Goal: Task Accomplishment & Management: Complete application form

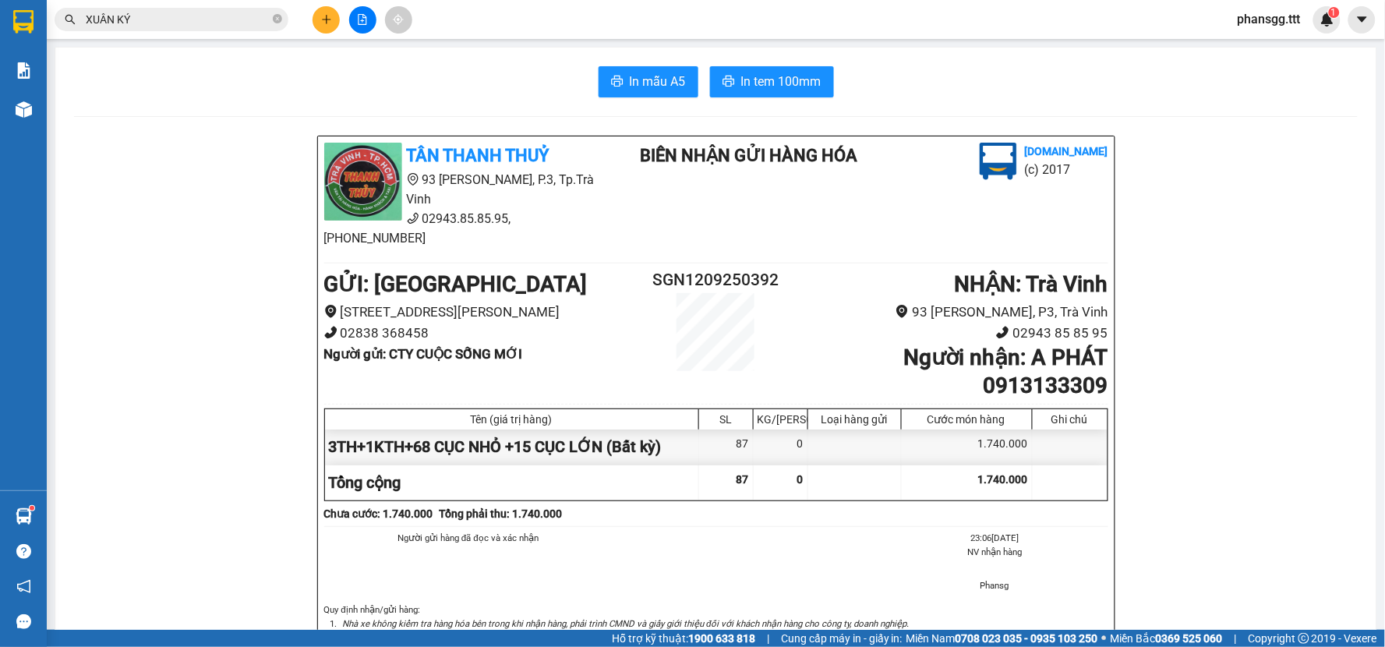
scroll to position [364, 0]
click at [276, 16] on icon "close-circle" at bounding box center [277, 18] width 9 height 9
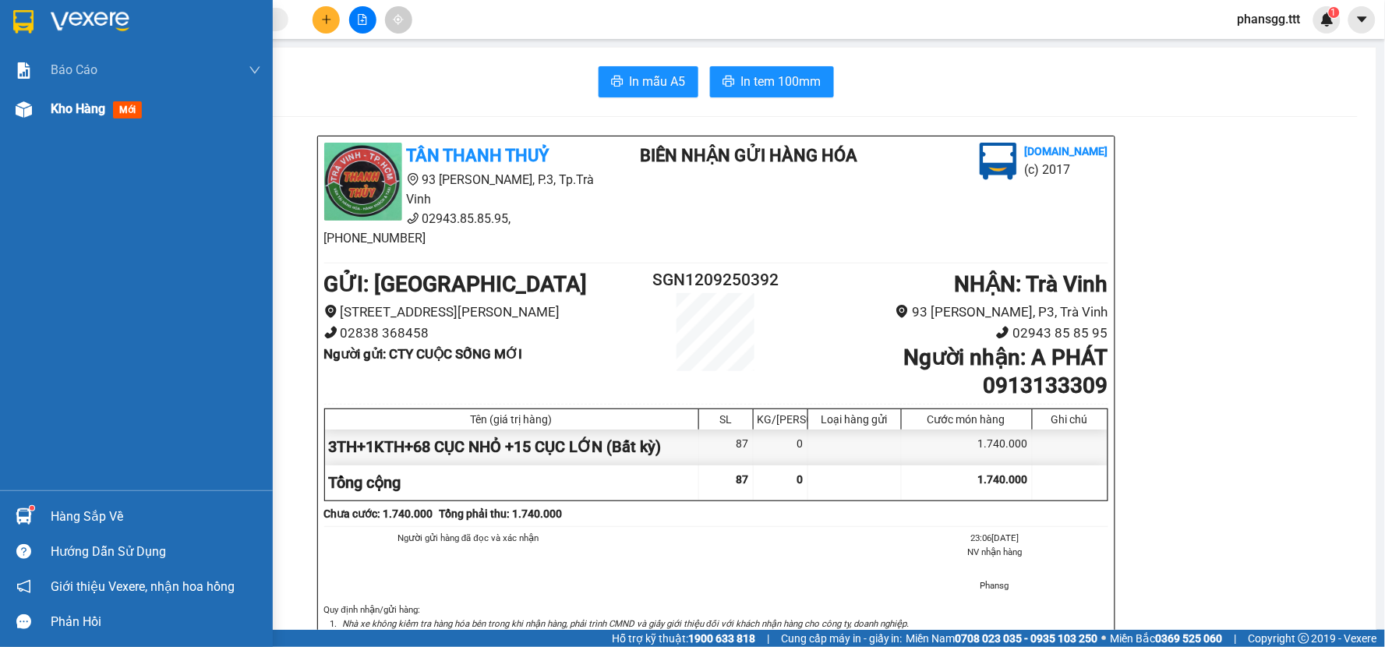
click at [10, 101] on div at bounding box center [23, 109] width 27 height 27
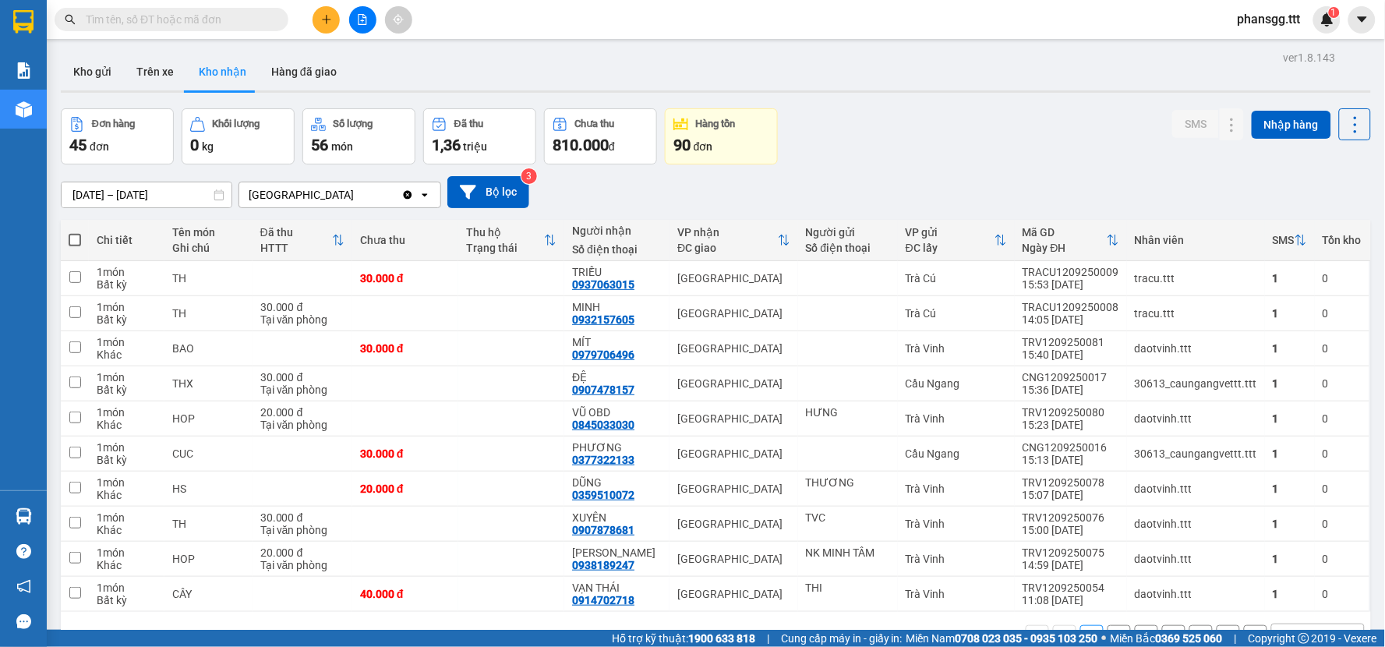
click at [325, 23] on icon "plus" at bounding box center [326, 19] width 11 height 11
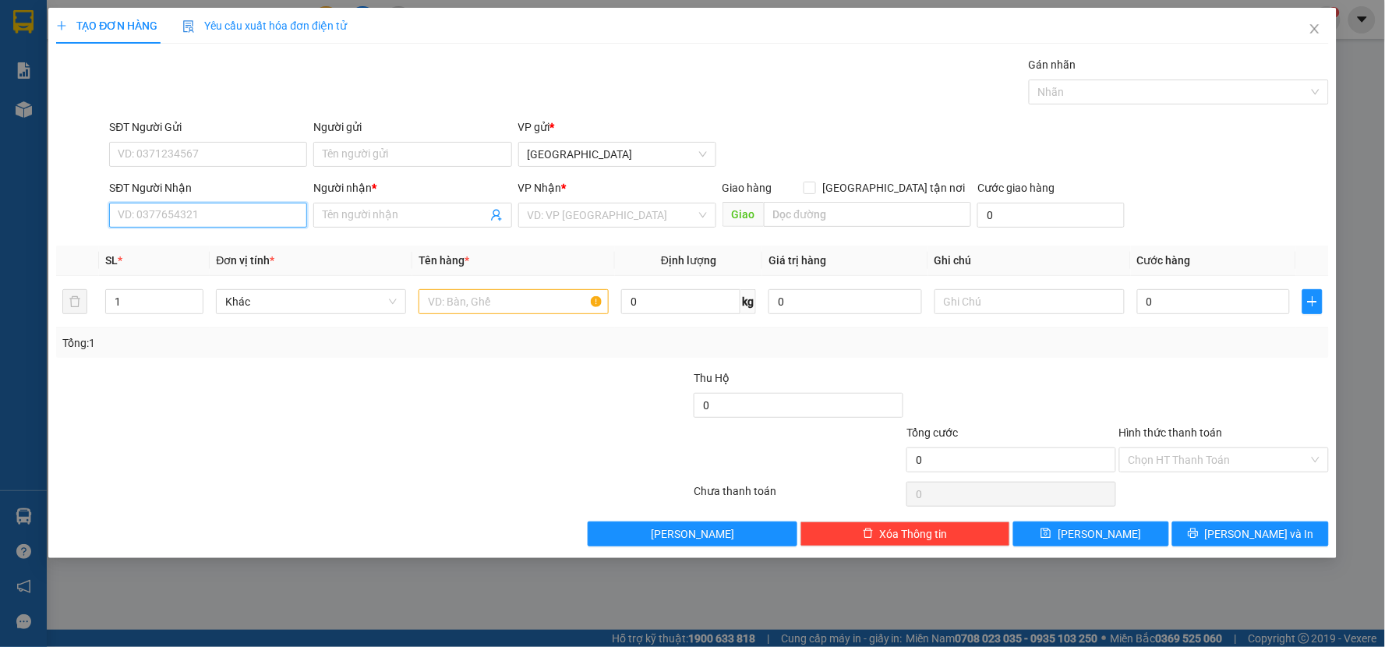
click at [223, 209] on input "SĐT Người Nhận" at bounding box center [208, 215] width 198 height 25
click at [336, 239] on div "Transit Pickup Surcharge Ids Transit Deliver Surcharge Ids Transit Deliver Surc…" at bounding box center [692, 301] width 1273 height 490
click at [359, 216] on input "Người nhận *" at bounding box center [405, 215] width 164 height 17
type input "CHI LOAN"
click at [558, 208] on input "search" at bounding box center [612, 214] width 168 height 23
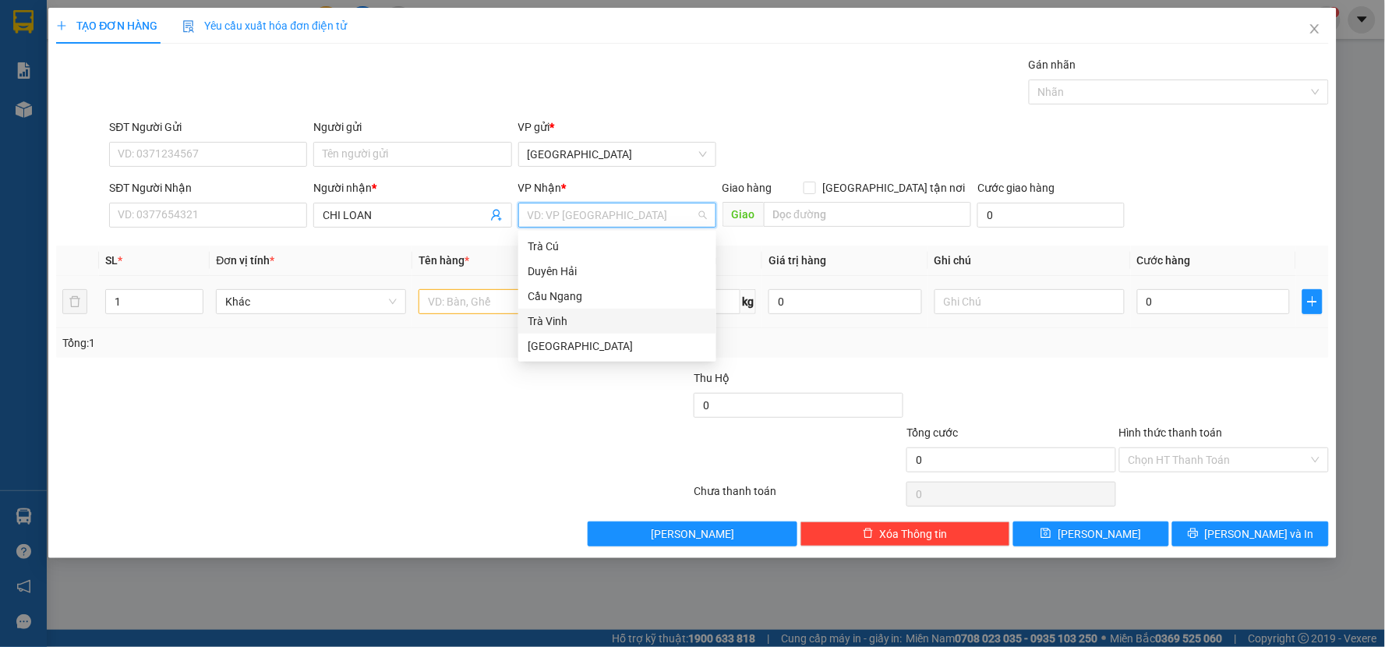
drag, startPoint x: 536, startPoint y: 315, endPoint x: 510, endPoint y: 304, distance: 28.7
click at [533, 313] on div "Trà Vinh" at bounding box center [617, 321] width 179 height 17
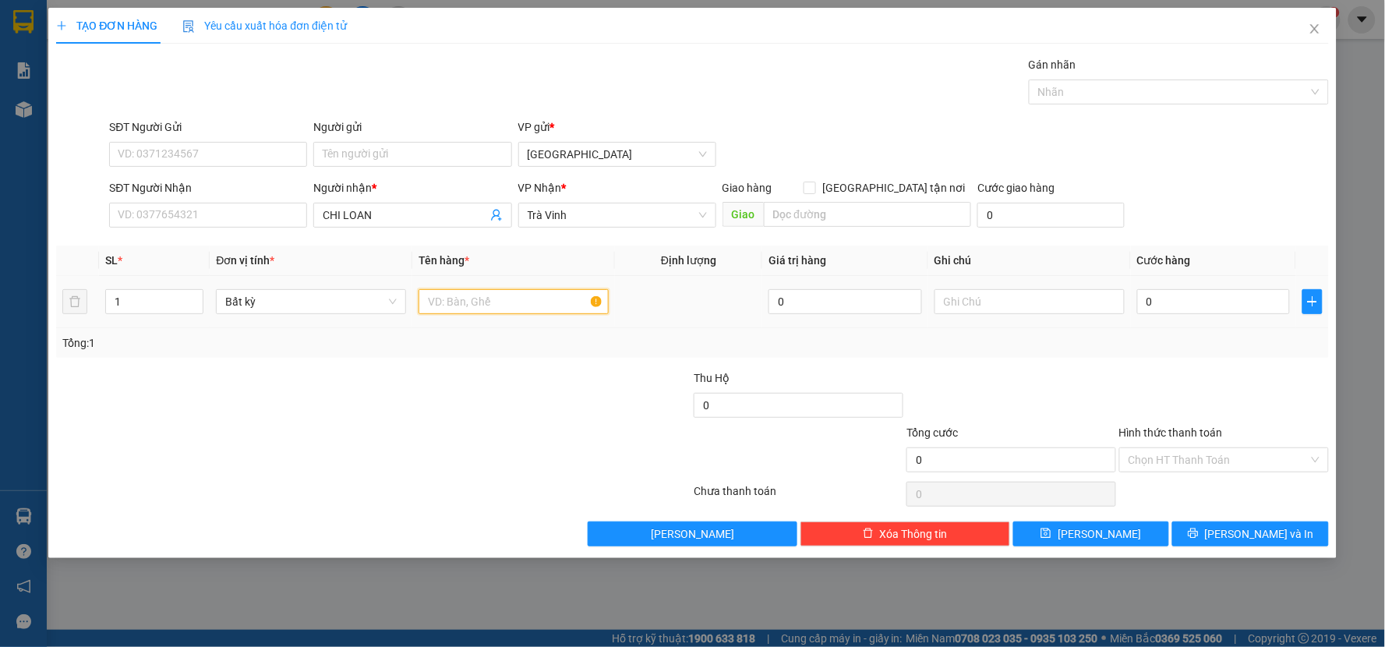
click at [469, 302] on input "text" at bounding box center [514, 301] width 190 height 25
type input "THÙNG BÔNG"
click at [1160, 304] on input "0" at bounding box center [1214, 301] width 154 height 25
type input "4"
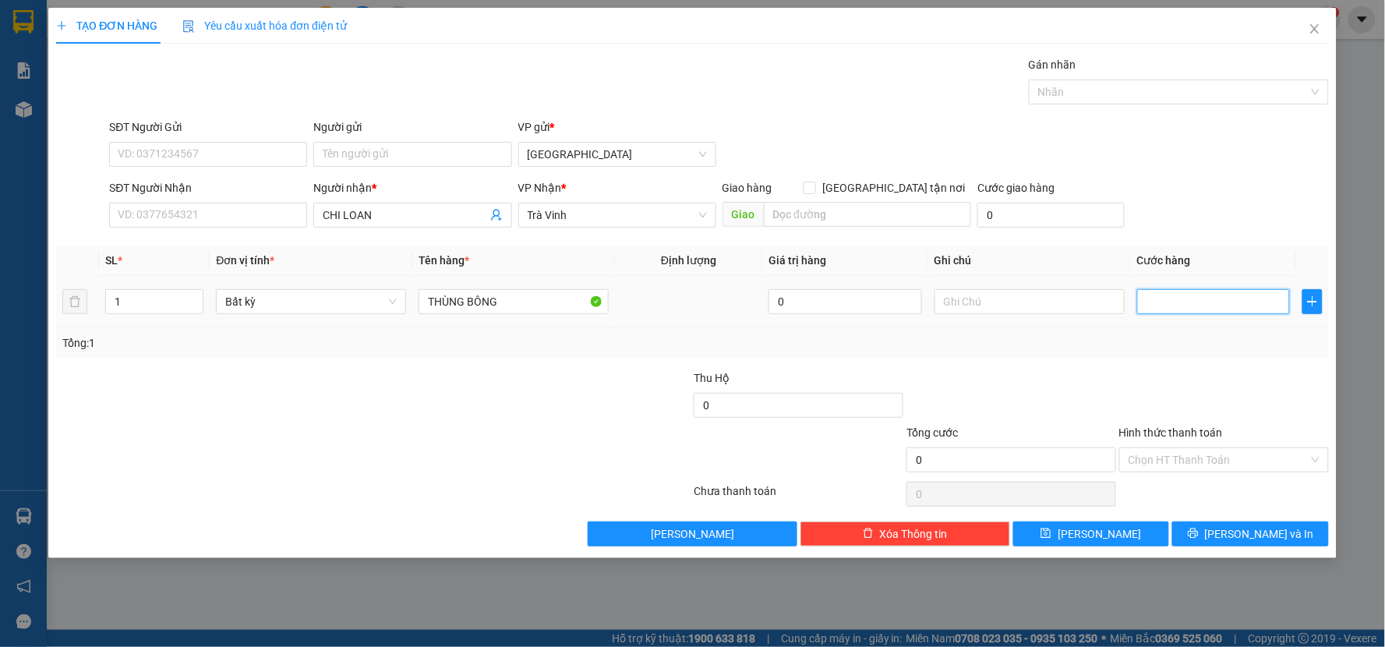
type input "4"
type input "40"
click at [1144, 345] on div "Tổng: 1" at bounding box center [692, 342] width 1261 height 17
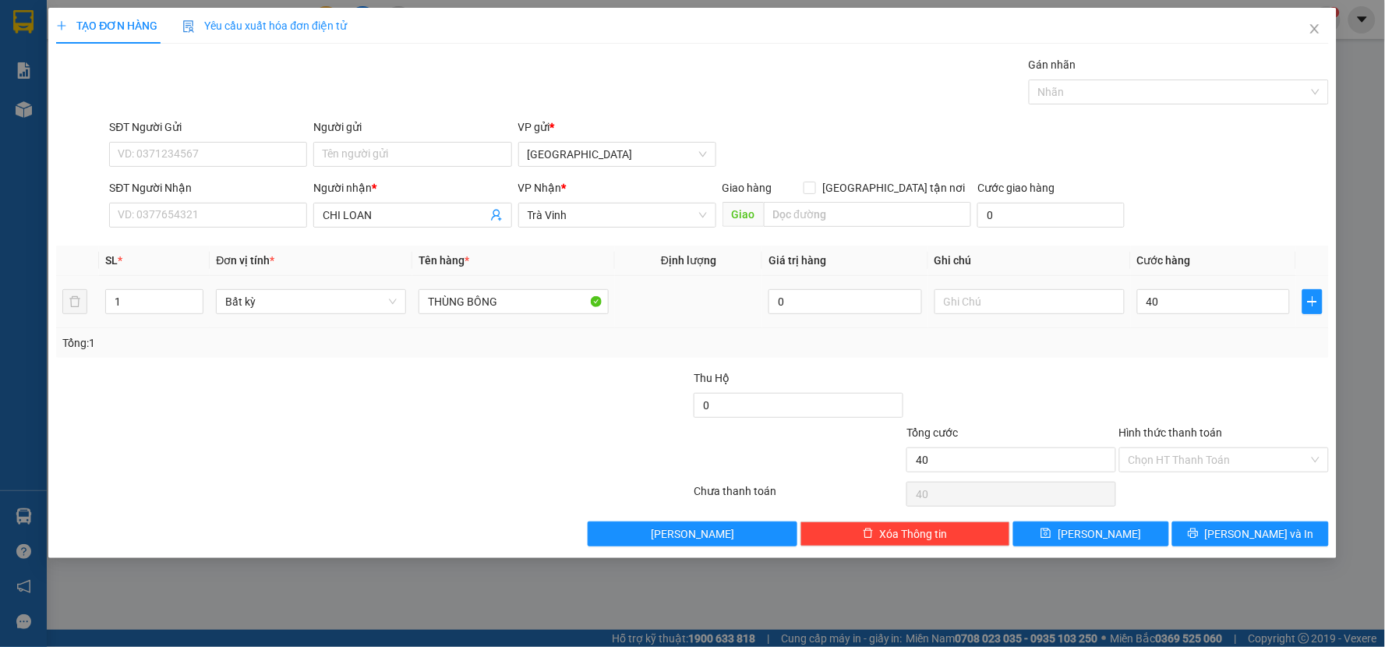
type input "40.000"
click at [1200, 533] on button "[PERSON_NAME] và In" at bounding box center [1250, 534] width 157 height 25
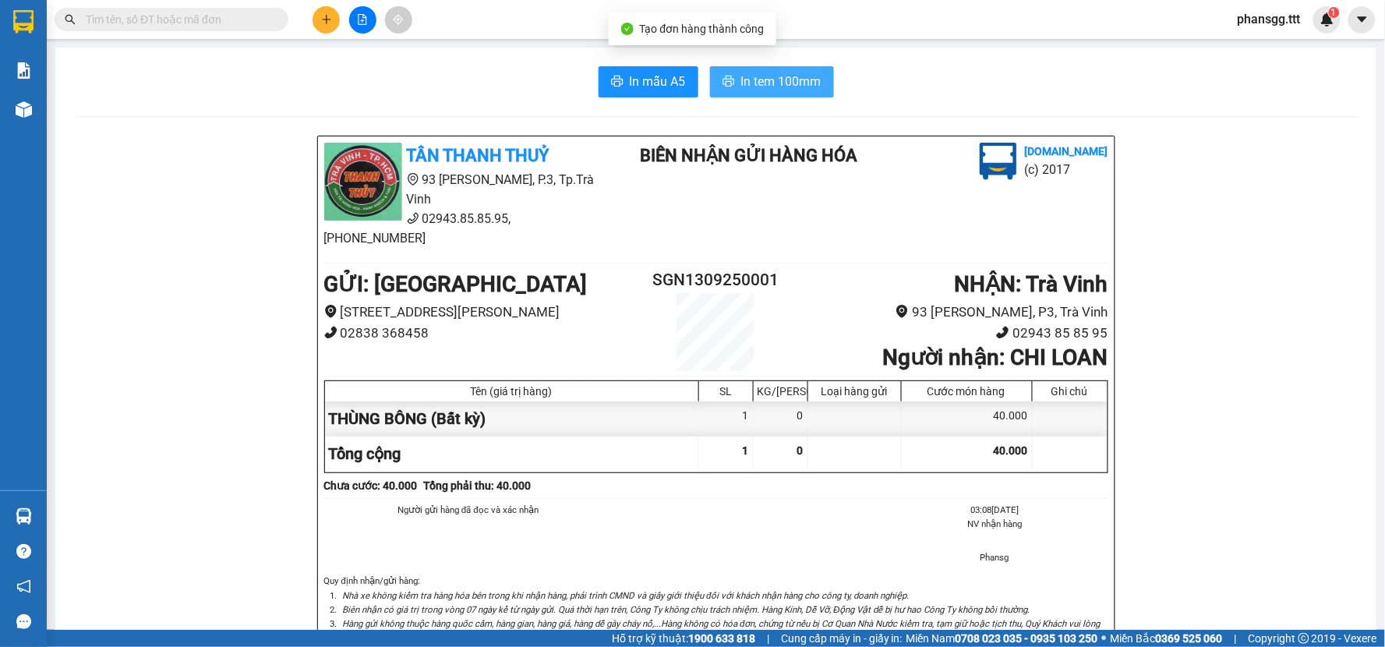
click at [742, 82] on span "In tem 100mm" at bounding box center [781, 81] width 80 height 19
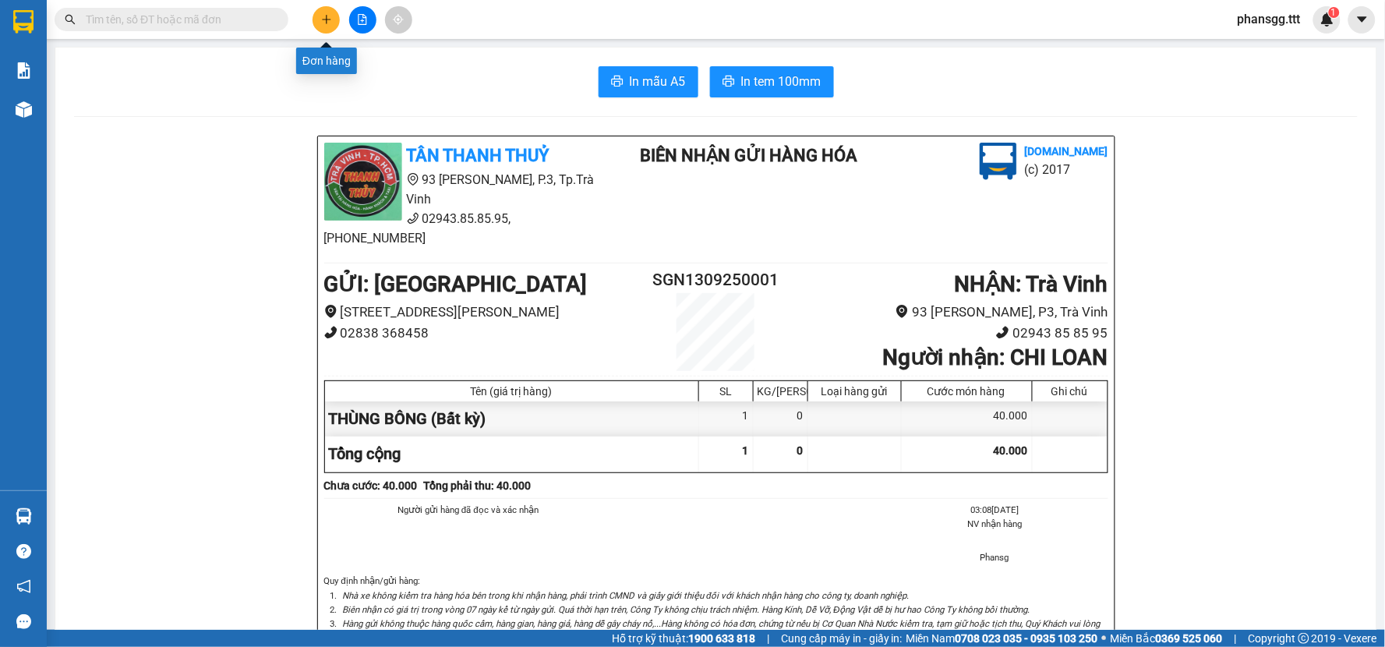
click at [322, 16] on icon "plus" at bounding box center [326, 19] width 11 height 11
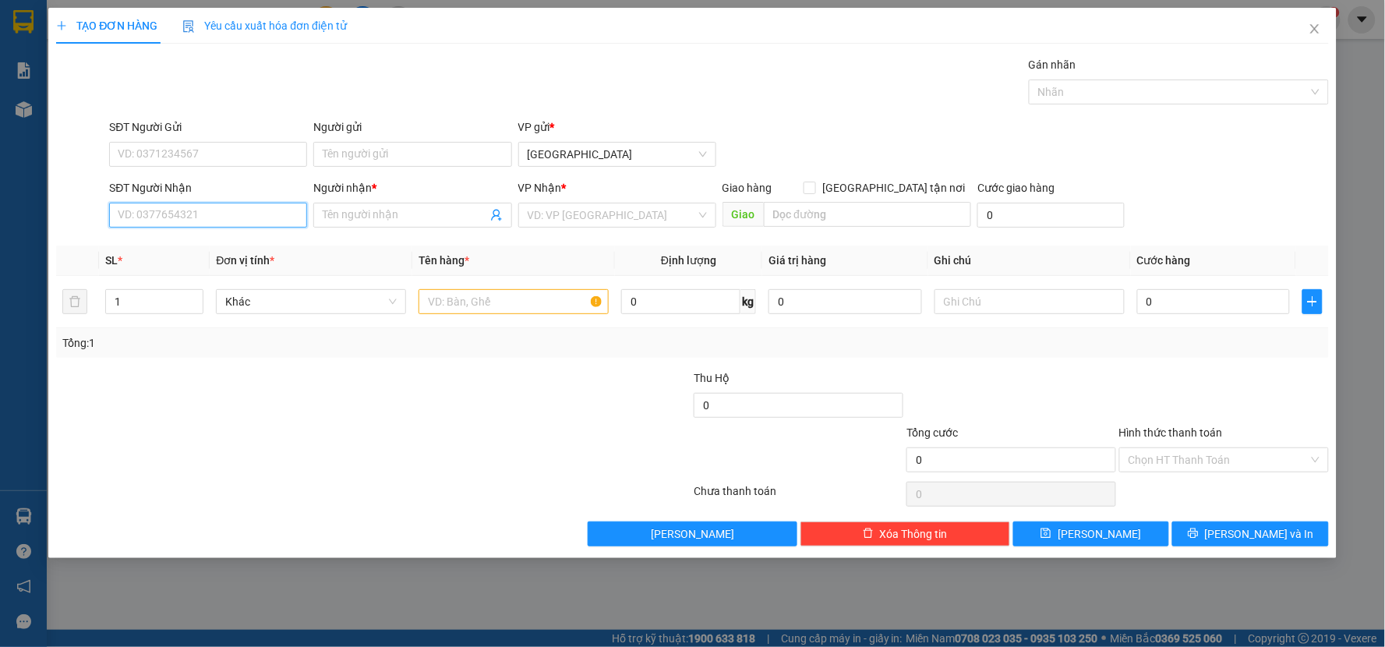
click at [203, 207] on input "SĐT Người Nhận" at bounding box center [208, 215] width 198 height 25
click at [372, 215] on input "Người nhận *" at bounding box center [405, 215] width 164 height 17
type input "6 TÀI"
click at [553, 212] on input "search" at bounding box center [612, 214] width 168 height 23
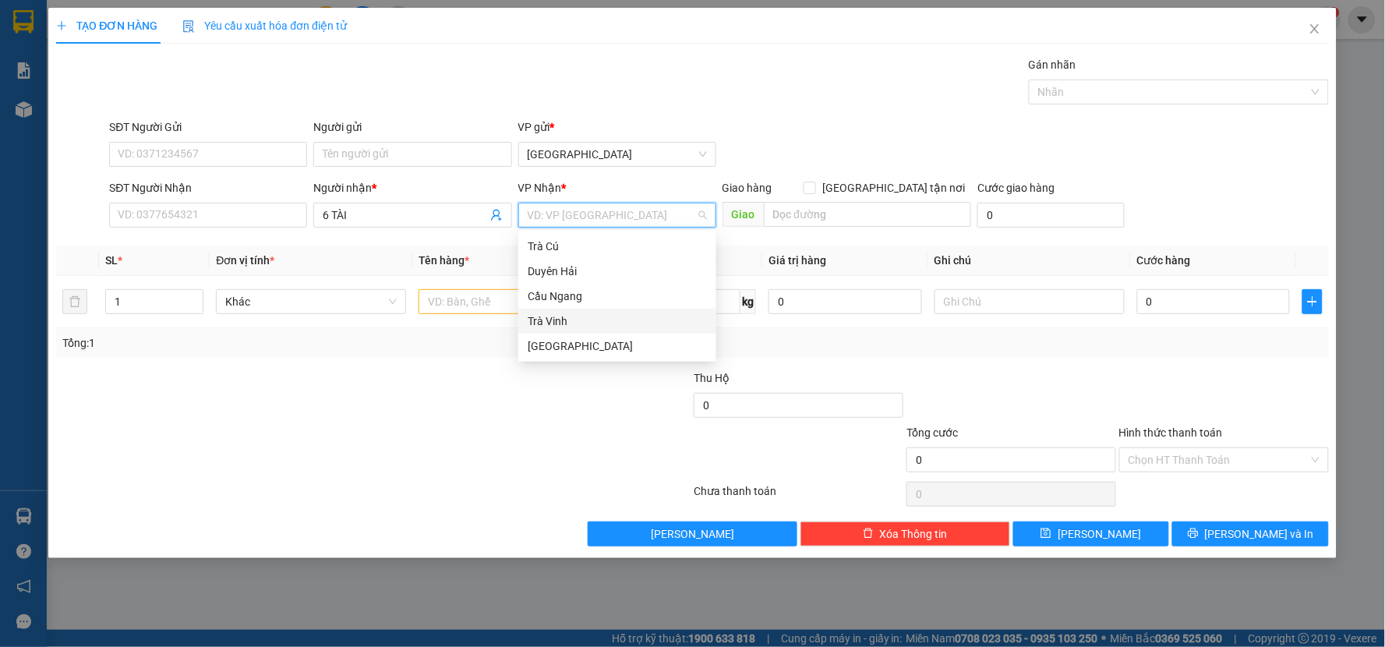
click at [543, 321] on div "Trà Vinh" at bounding box center [617, 321] width 179 height 17
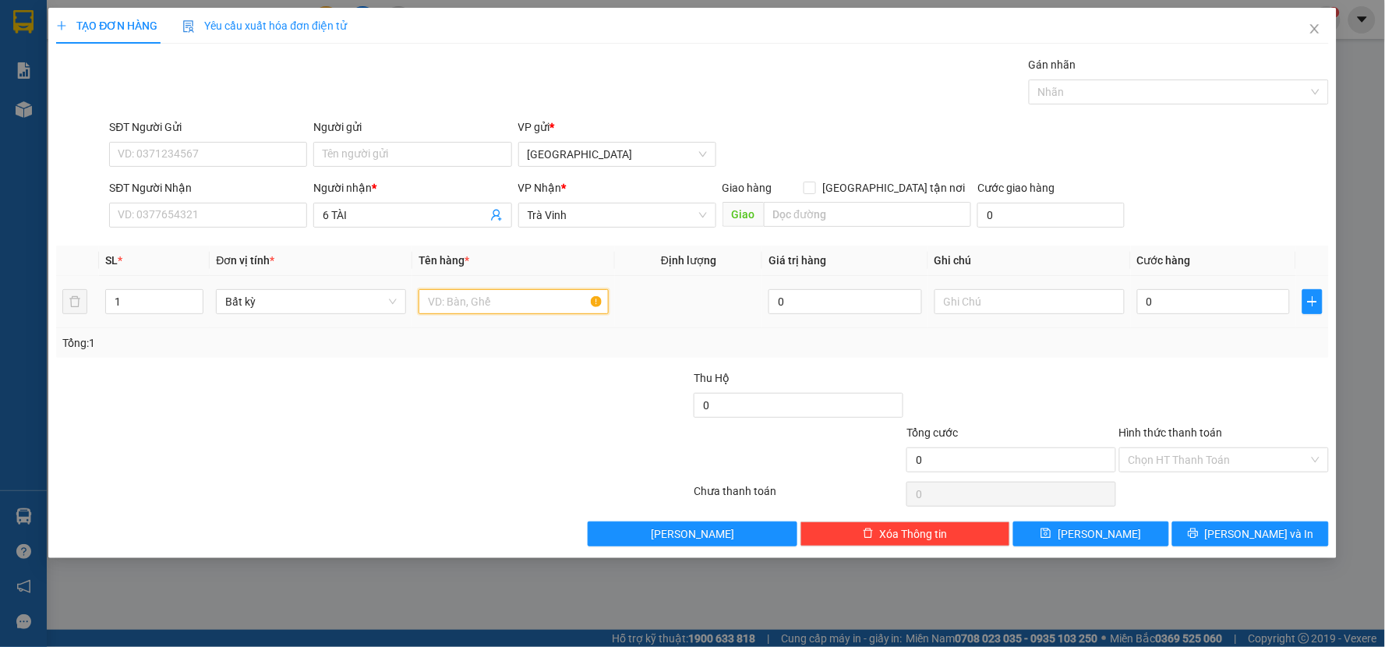
click at [554, 294] on input "text" at bounding box center [514, 301] width 190 height 25
click at [176, 302] on input "1" at bounding box center [154, 301] width 97 height 23
type input "5"
click at [489, 300] on input "text" at bounding box center [514, 301] width 190 height 25
type input "THÙNG BÔNG"
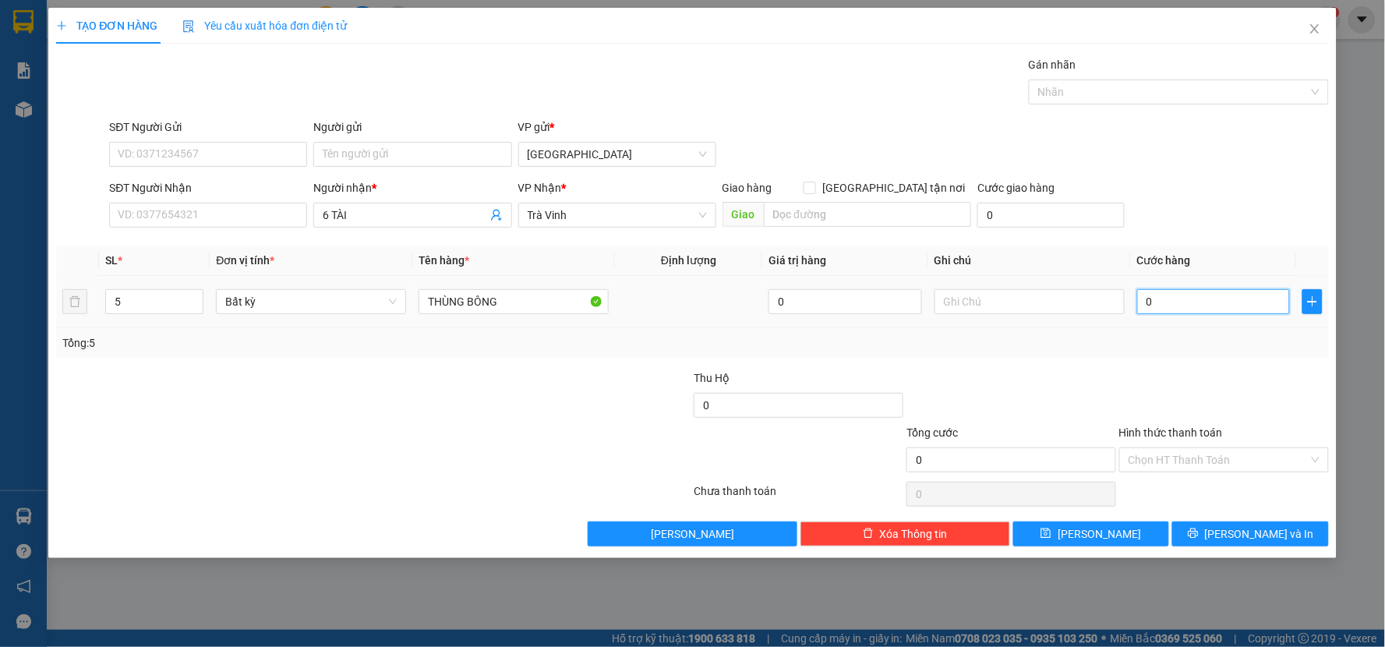
click at [1172, 298] on input "0" at bounding box center [1214, 301] width 154 height 25
click at [1155, 312] on input "0" at bounding box center [1214, 301] width 154 height 25
click at [1144, 325] on td "0 200" at bounding box center [1214, 302] width 166 height 52
type input "0"
click at [1179, 298] on input "0" at bounding box center [1214, 301] width 154 height 25
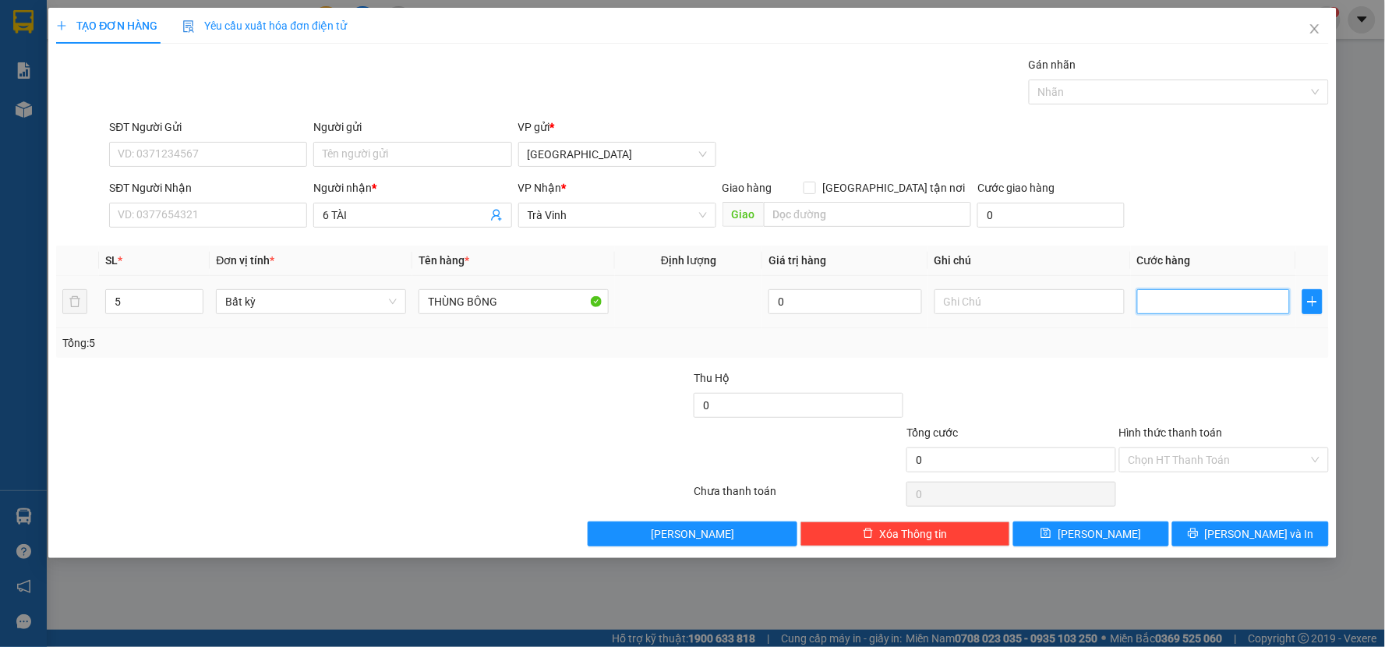
type input "2"
type input "20"
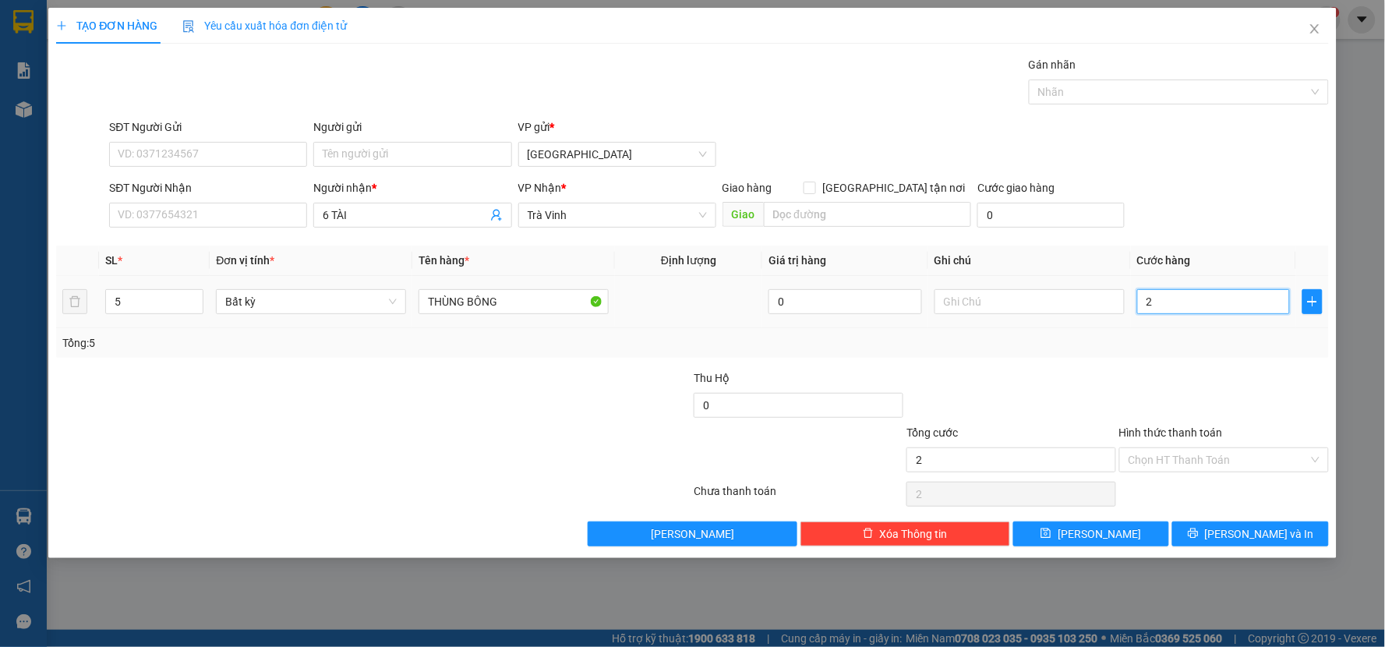
type input "20"
type input "200"
click at [1203, 375] on div at bounding box center [1224, 397] width 213 height 55
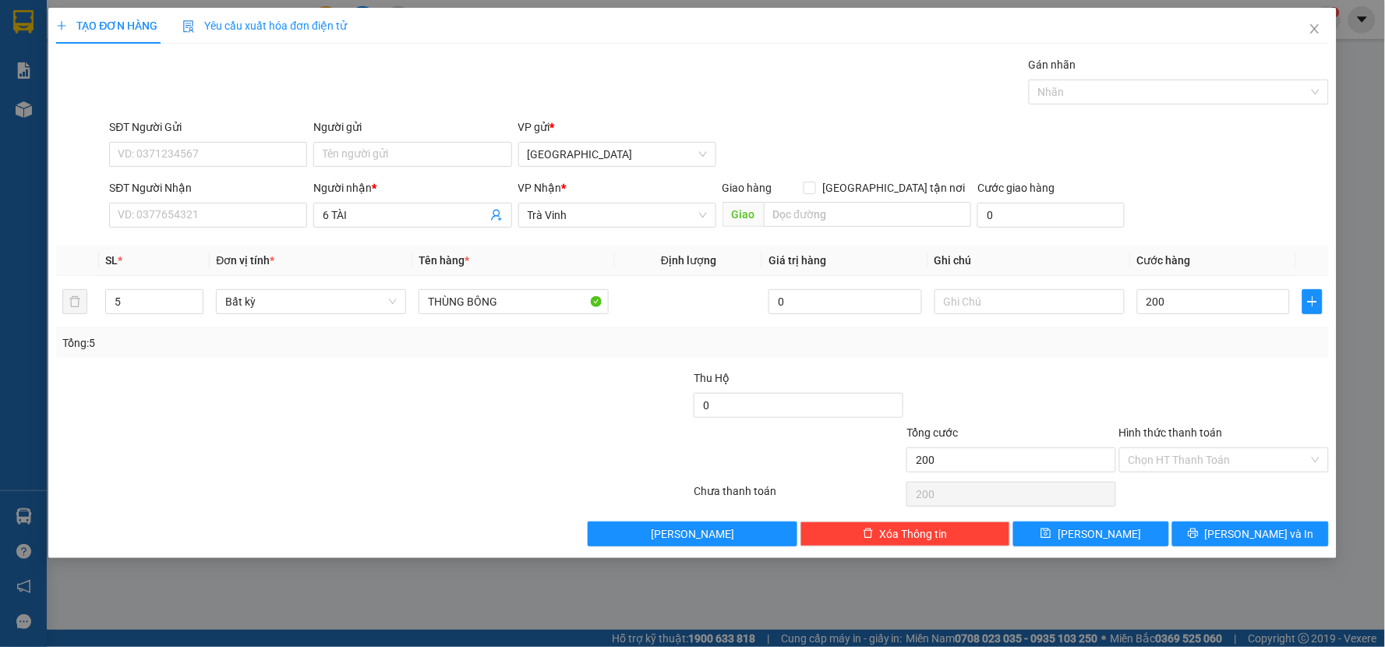
type input "200.000"
drag, startPoint x: 1224, startPoint y: 499, endPoint x: 1222, endPoint y: 511, distance: 11.9
click at [1224, 499] on div "Chọn HT Thanh Toán" at bounding box center [1224, 494] width 213 height 31
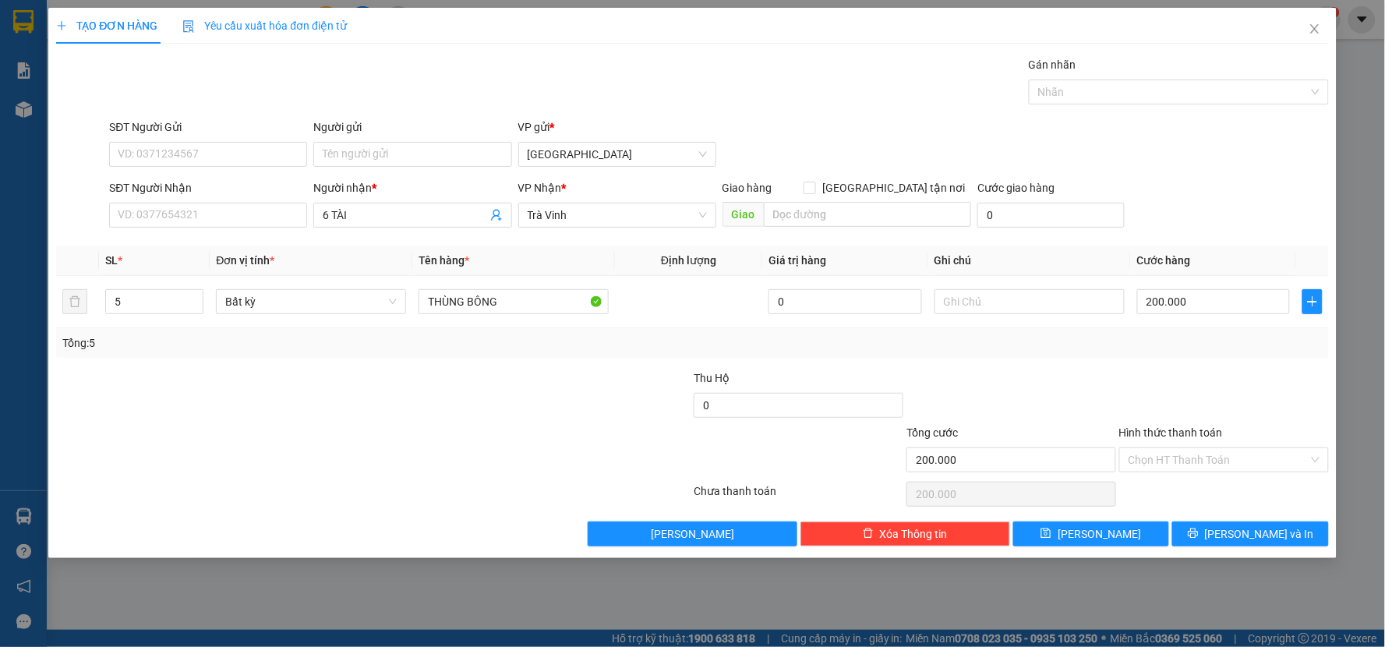
click at [1222, 518] on div "Transit Pickup Surcharge Ids Transit Deliver Surcharge Ids Transit Deliver Surc…" at bounding box center [692, 301] width 1273 height 490
click at [1221, 528] on button "[PERSON_NAME] và In" at bounding box center [1250, 534] width 157 height 25
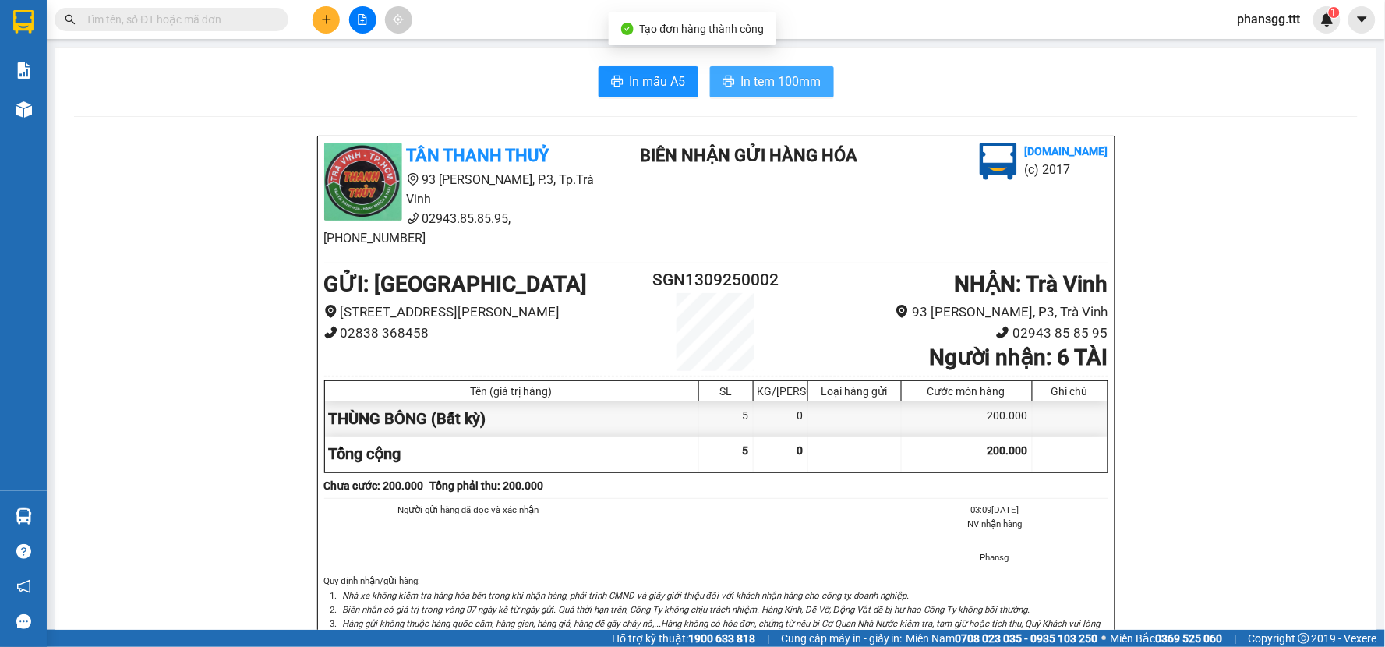
click at [735, 94] on button "In tem 100mm" at bounding box center [772, 81] width 124 height 31
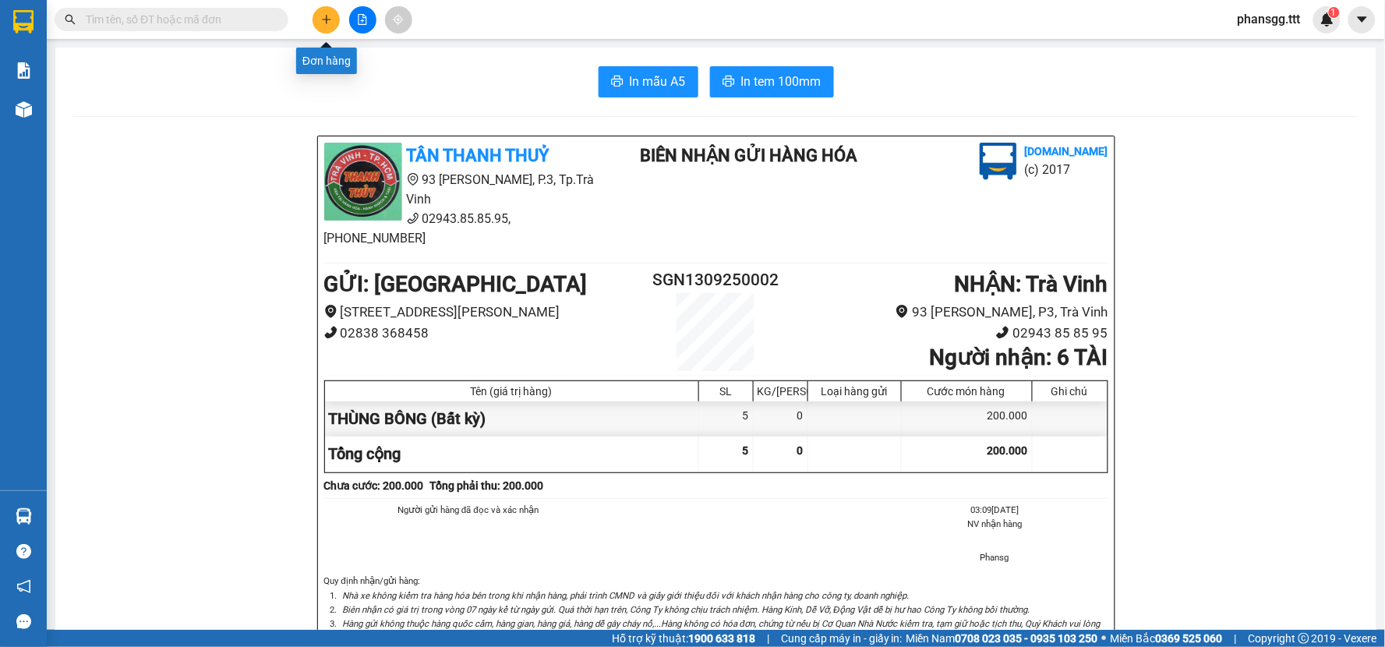
click at [321, 19] on icon "plus" at bounding box center [326, 19] width 11 height 11
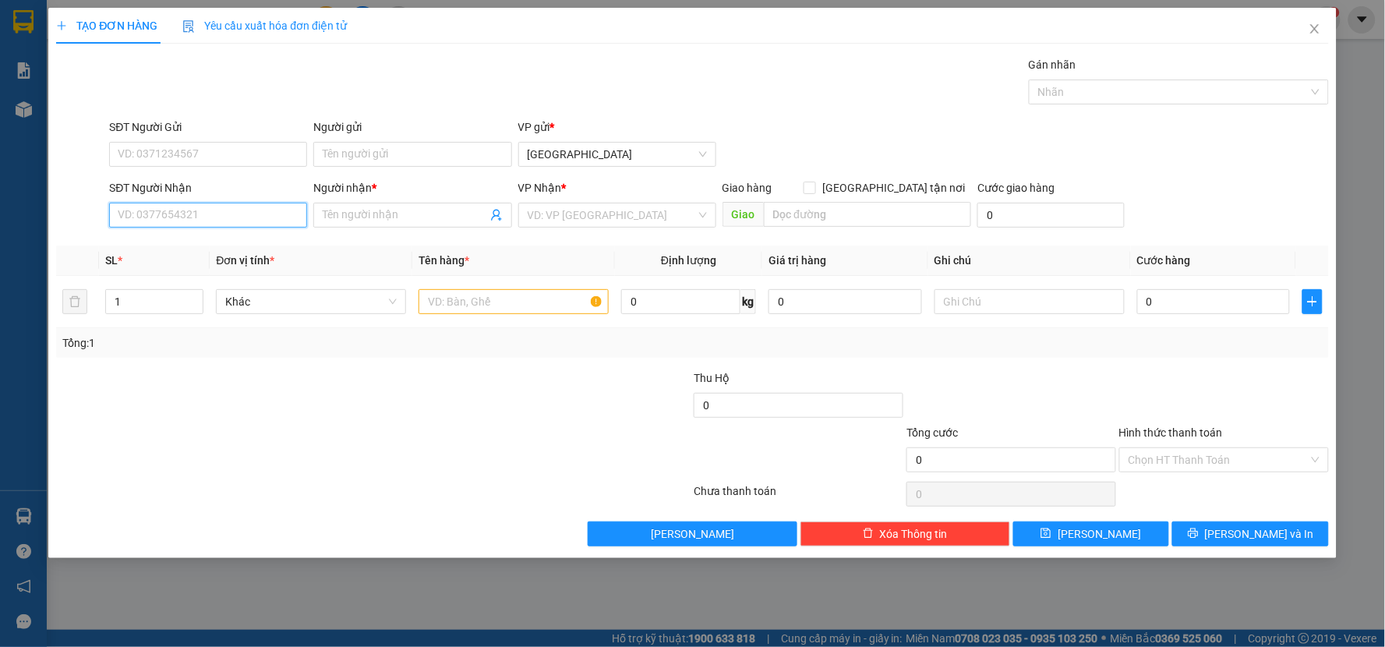
click at [200, 214] on input "SĐT Người Nhận" at bounding box center [208, 215] width 198 height 25
click at [353, 216] on input "Người nhận *" at bounding box center [405, 215] width 164 height 17
type input "PHƯỢNG TÈO"
click at [546, 220] on input "search" at bounding box center [612, 214] width 168 height 23
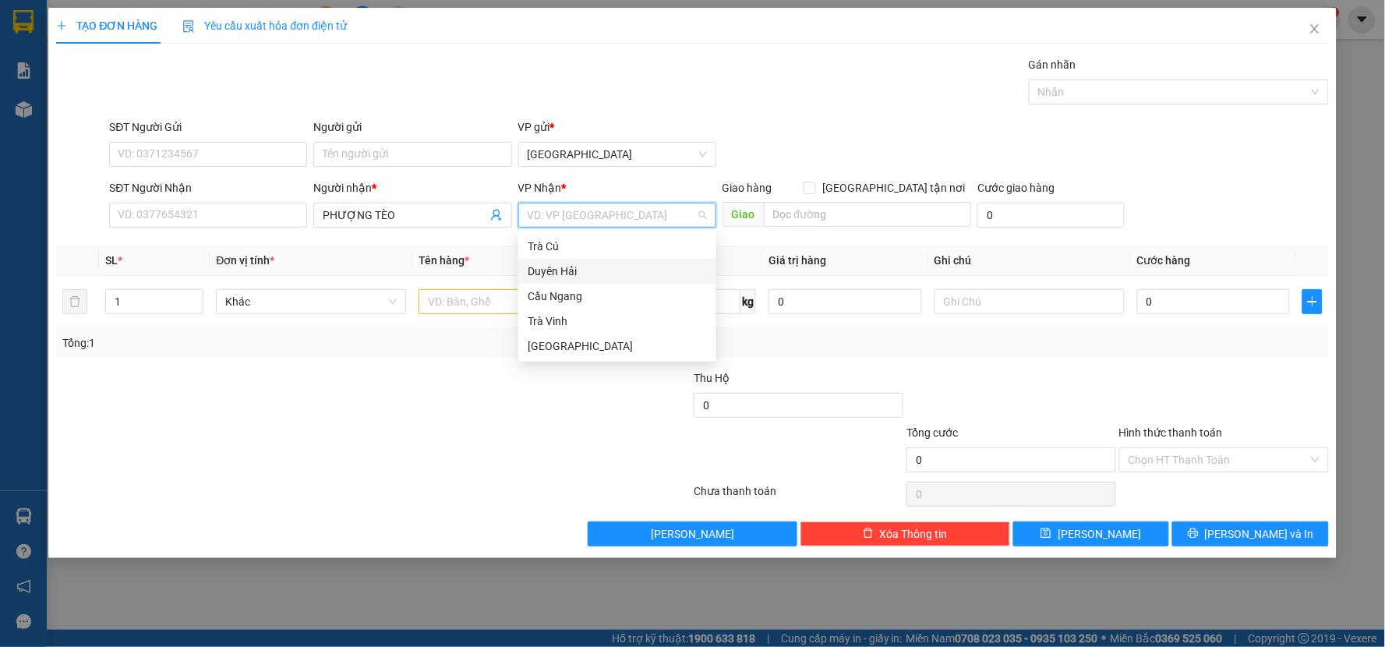
click at [580, 270] on div "Duyên Hải" at bounding box center [617, 271] width 179 height 17
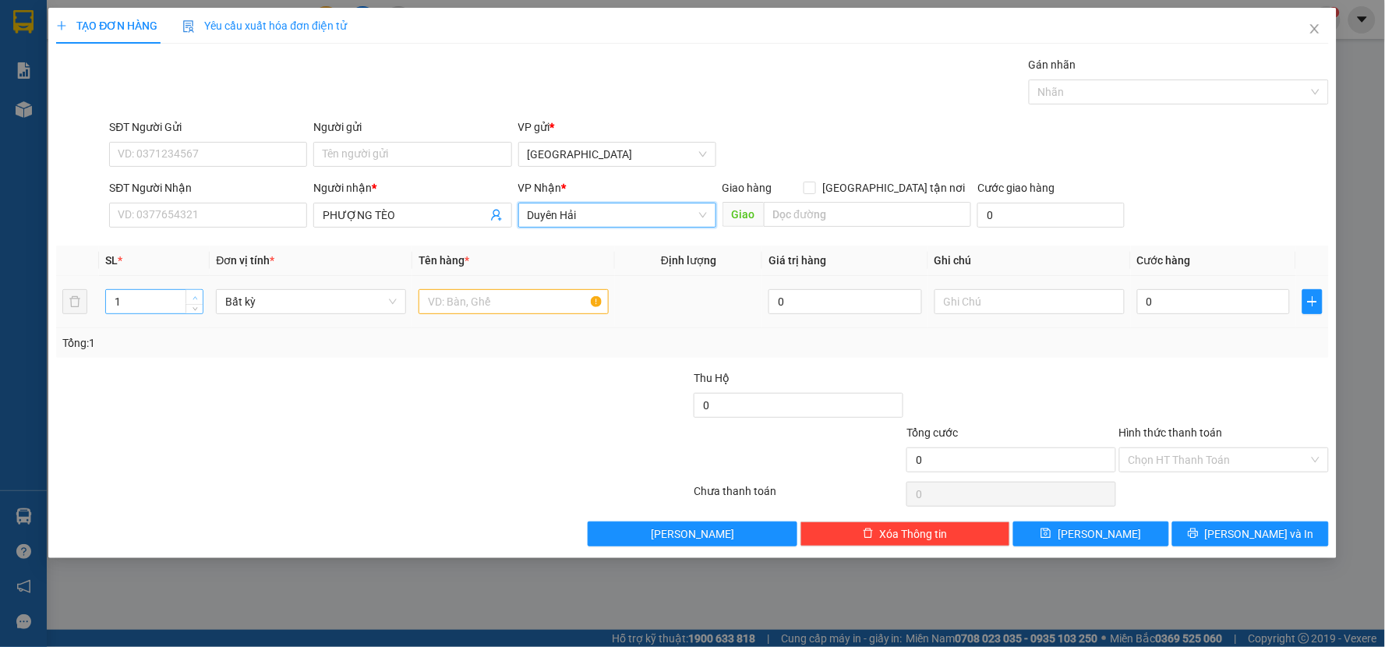
type input "2"
click at [193, 290] on span "Increase Value" at bounding box center [194, 297] width 17 height 14
click at [452, 305] on input "text" at bounding box center [514, 301] width 190 height 25
type input "1 TH+1 BÓ BÔNG"
drag, startPoint x: 939, startPoint y: 354, endPoint x: 931, endPoint y: 357, distance: 8.4
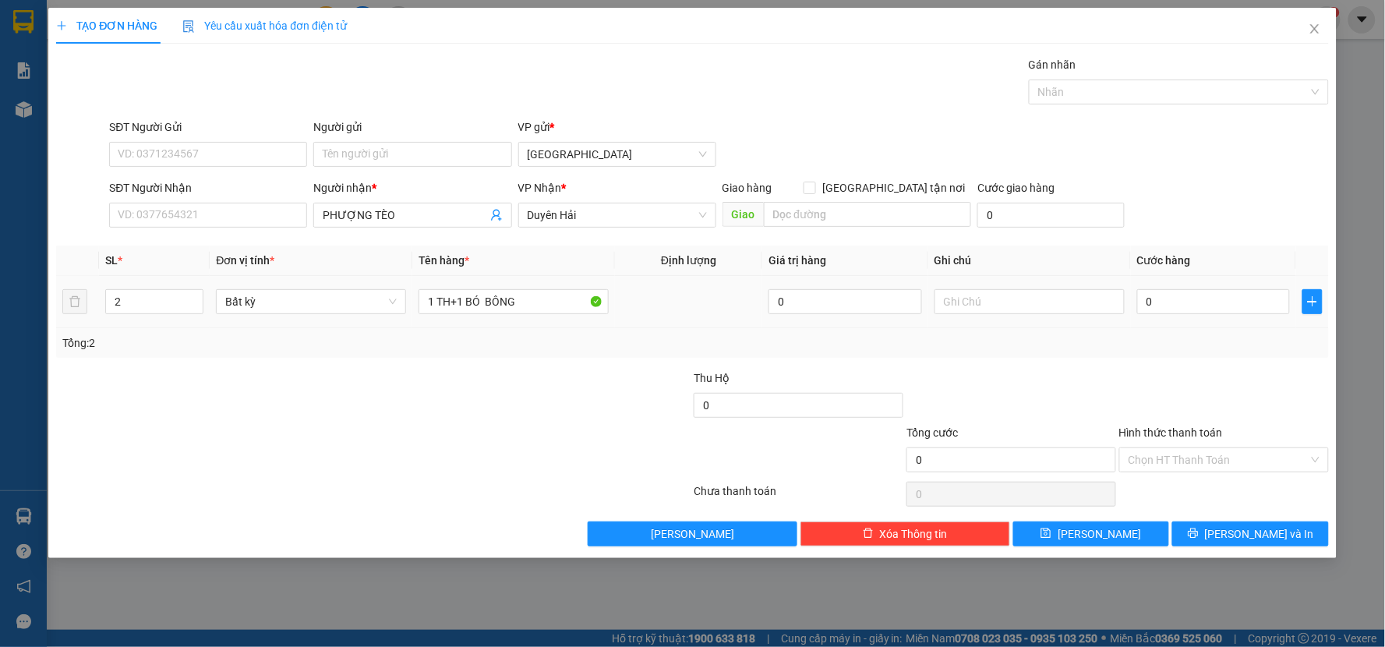
click at [933, 356] on div "Tổng: 2" at bounding box center [692, 343] width 1273 height 30
click at [1240, 306] on input "0" at bounding box center [1214, 301] width 154 height 25
type input "9"
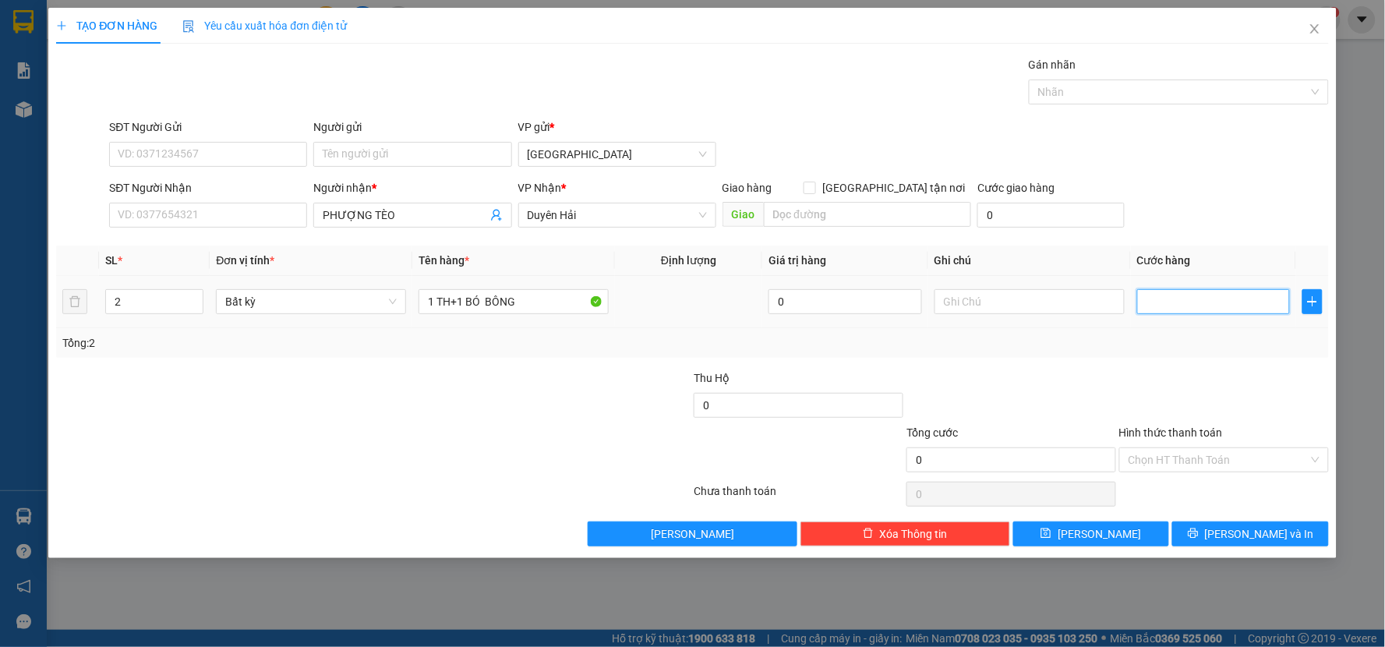
type input "9"
type input "90"
type input "90.000"
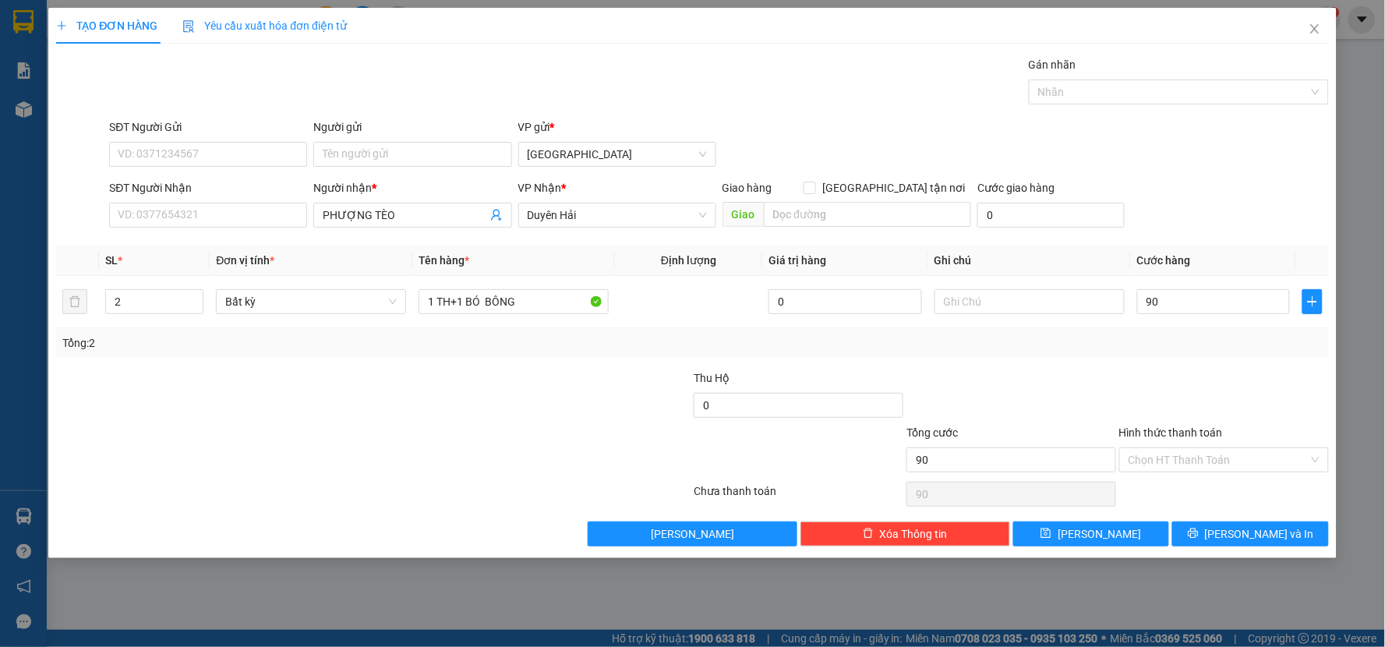
type input "90.000"
click at [1193, 388] on div at bounding box center [1224, 397] width 213 height 55
click at [1268, 539] on span "[PERSON_NAME] và In" at bounding box center [1259, 533] width 109 height 17
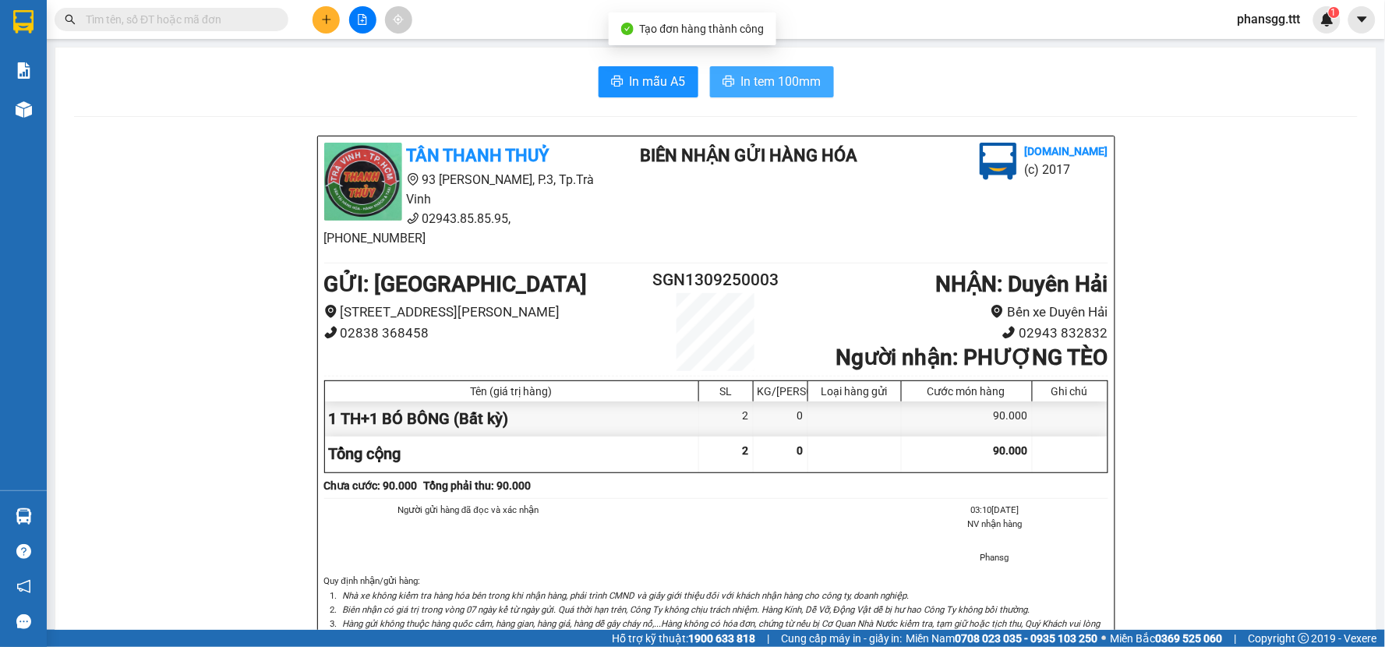
click at [730, 87] on button "In tem 100mm" at bounding box center [772, 81] width 124 height 31
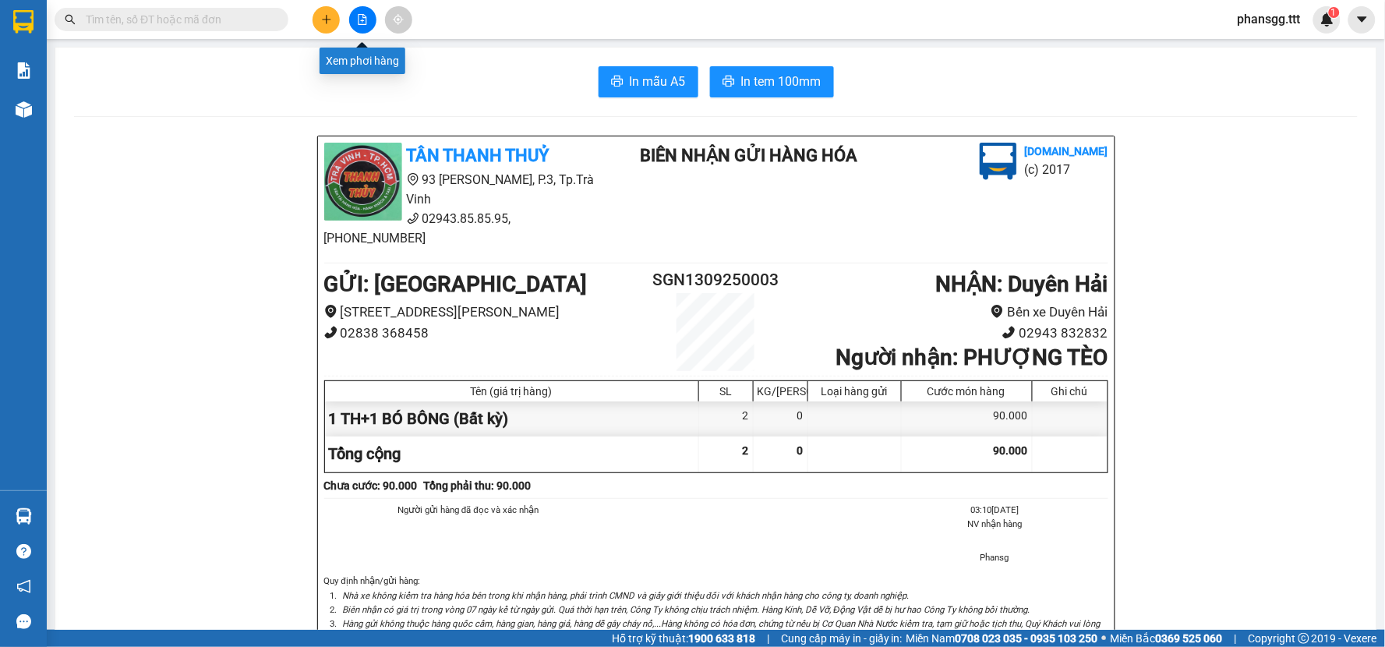
click at [357, 20] on icon "file-add" at bounding box center [362, 19] width 11 height 11
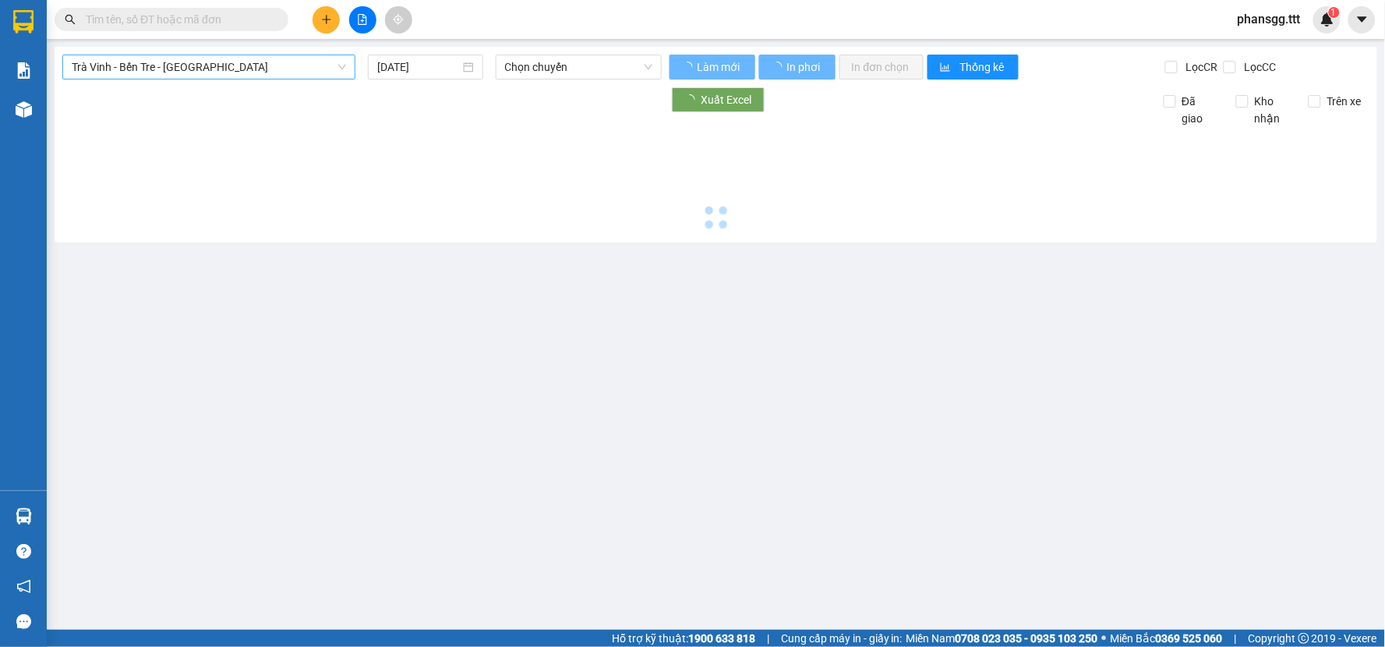
type input "[DATE]"
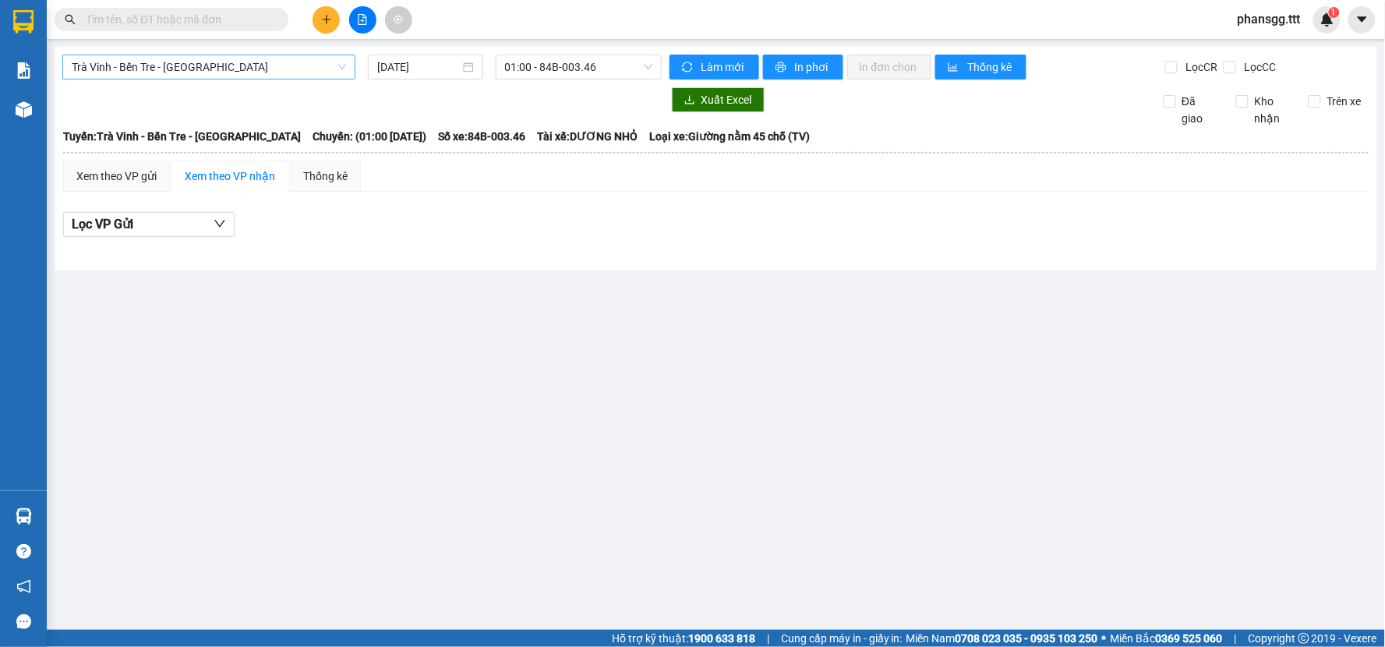
click at [268, 65] on span "Trà Vinh - Bến Tre - [GEOGRAPHIC_DATA]" at bounding box center [209, 66] width 274 height 23
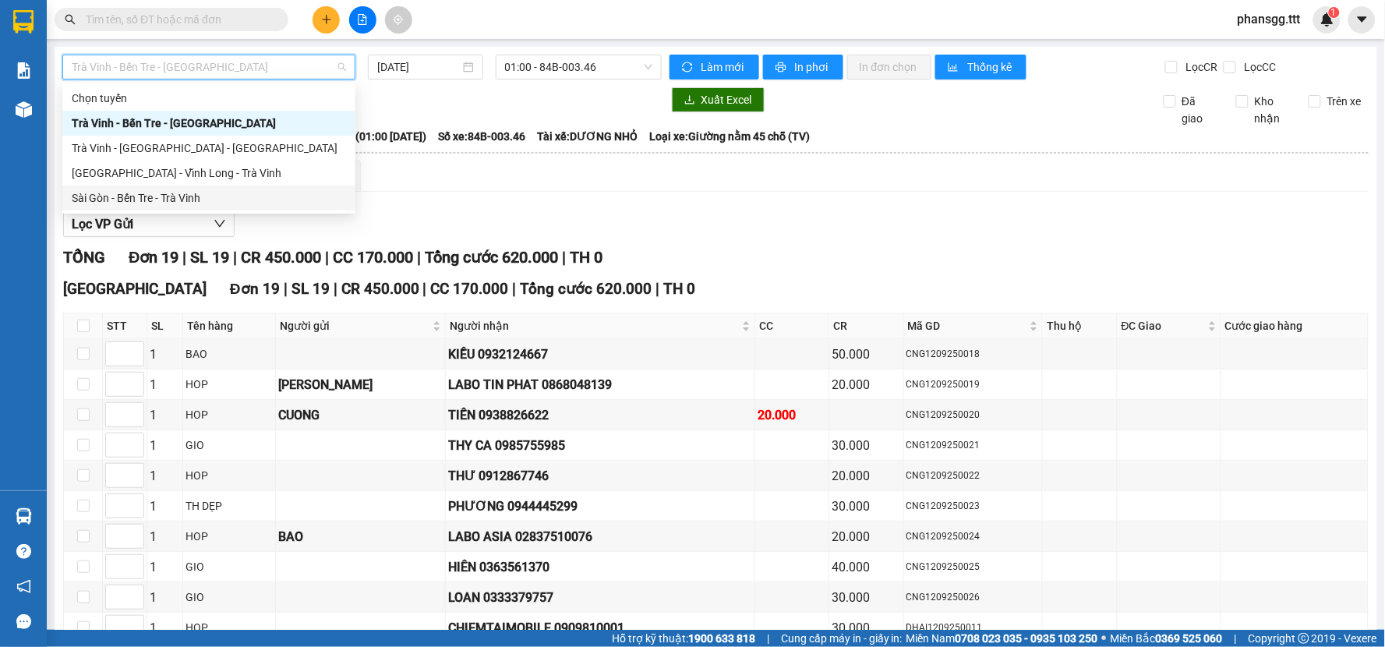
click at [207, 200] on div "Sài Gòn - Bến Tre - Trà Vinh" at bounding box center [209, 197] width 274 height 17
type input "[DATE]"
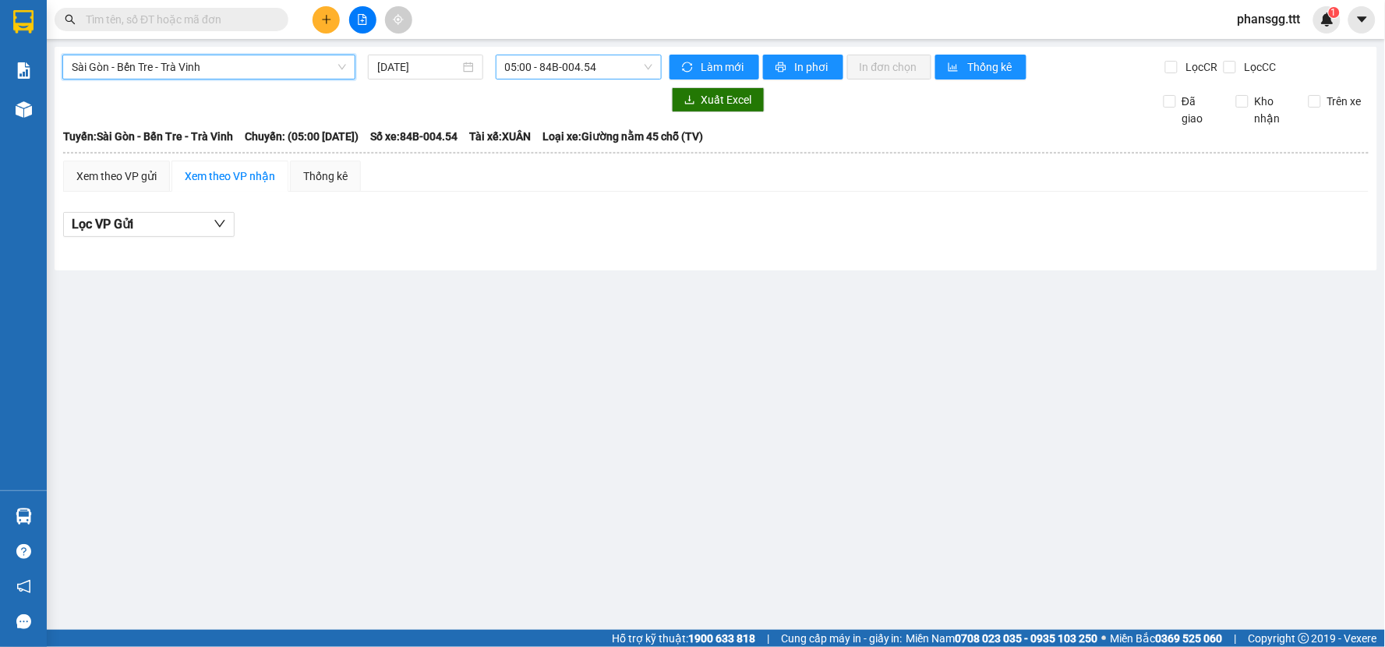
click at [590, 62] on span "05:00 - 84B-004.54" at bounding box center [578, 66] width 147 height 23
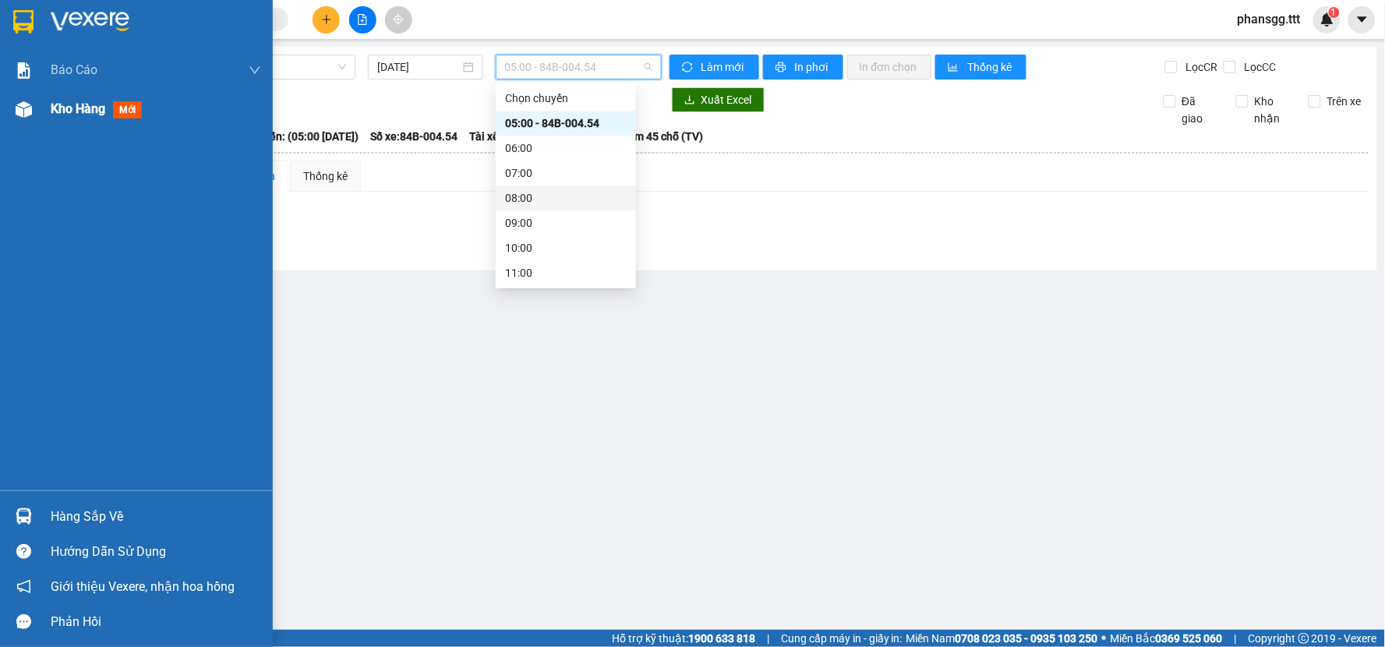
click at [24, 105] on img at bounding box center [24, 109] width 16 height 16
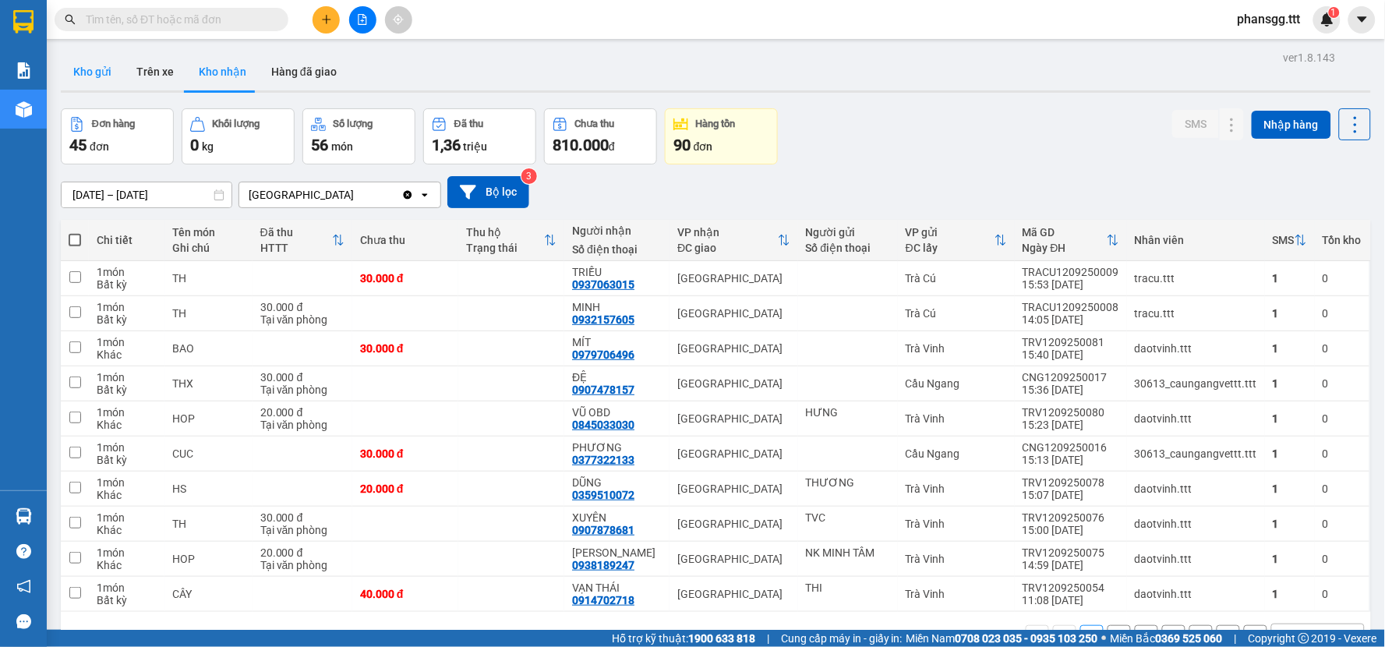
click at [111, 72] on button "Kho gửi" at bounding box center [92, 71] width 63 height 37
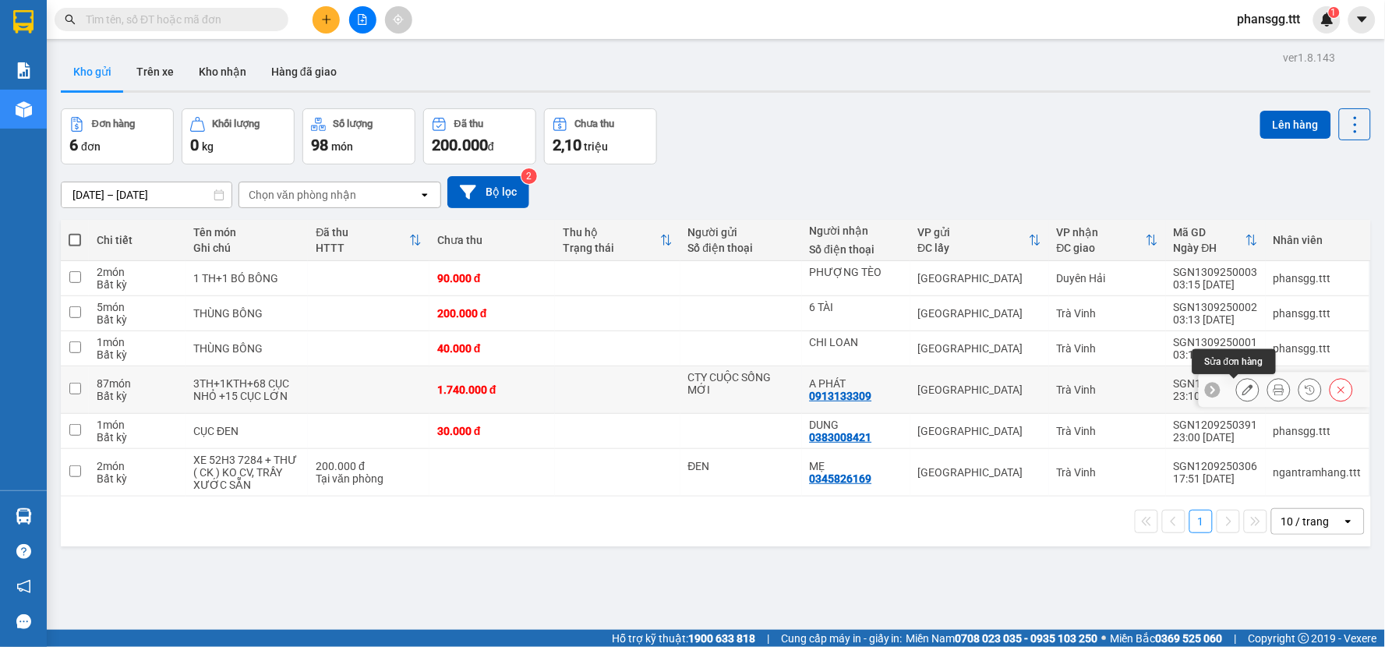
click at [1243, 390] on icon at bounding box center [1248, 389] width 11 height 11
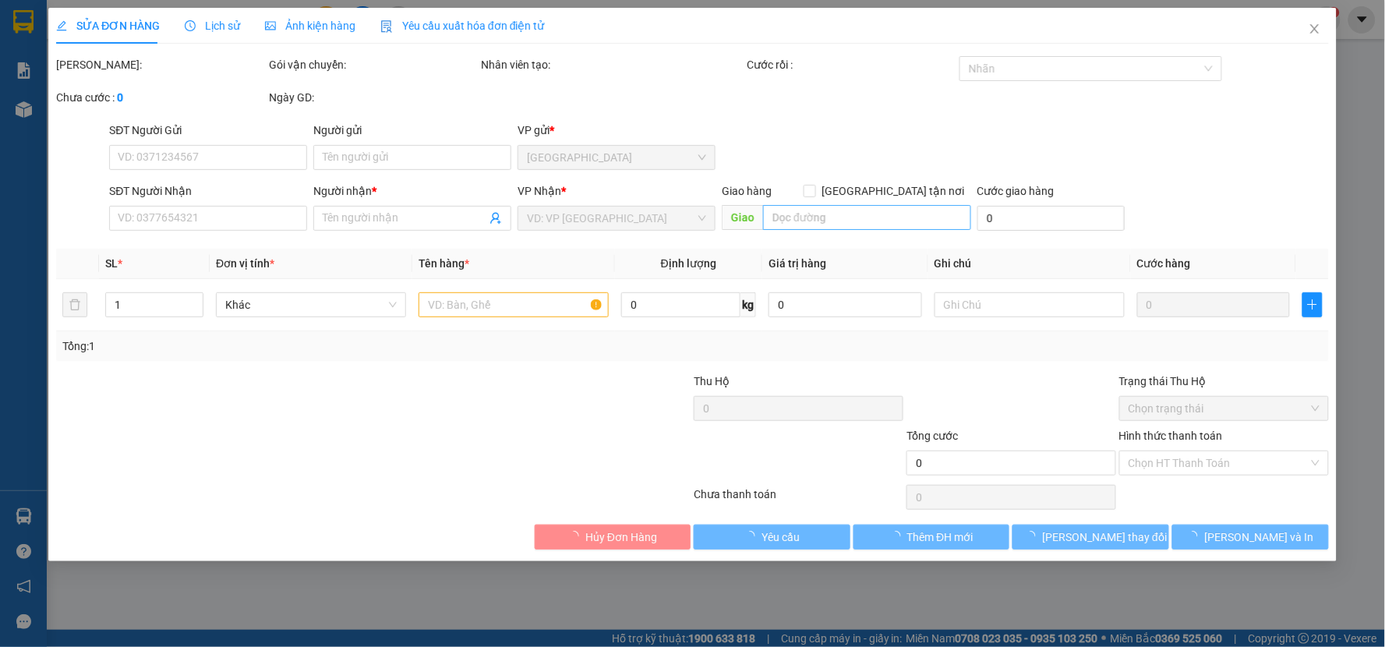
type input "CTY CUỘC SỐNG MỚI"
type input "0913133309"
type input "A PHÁT"
type input "1.740.000"
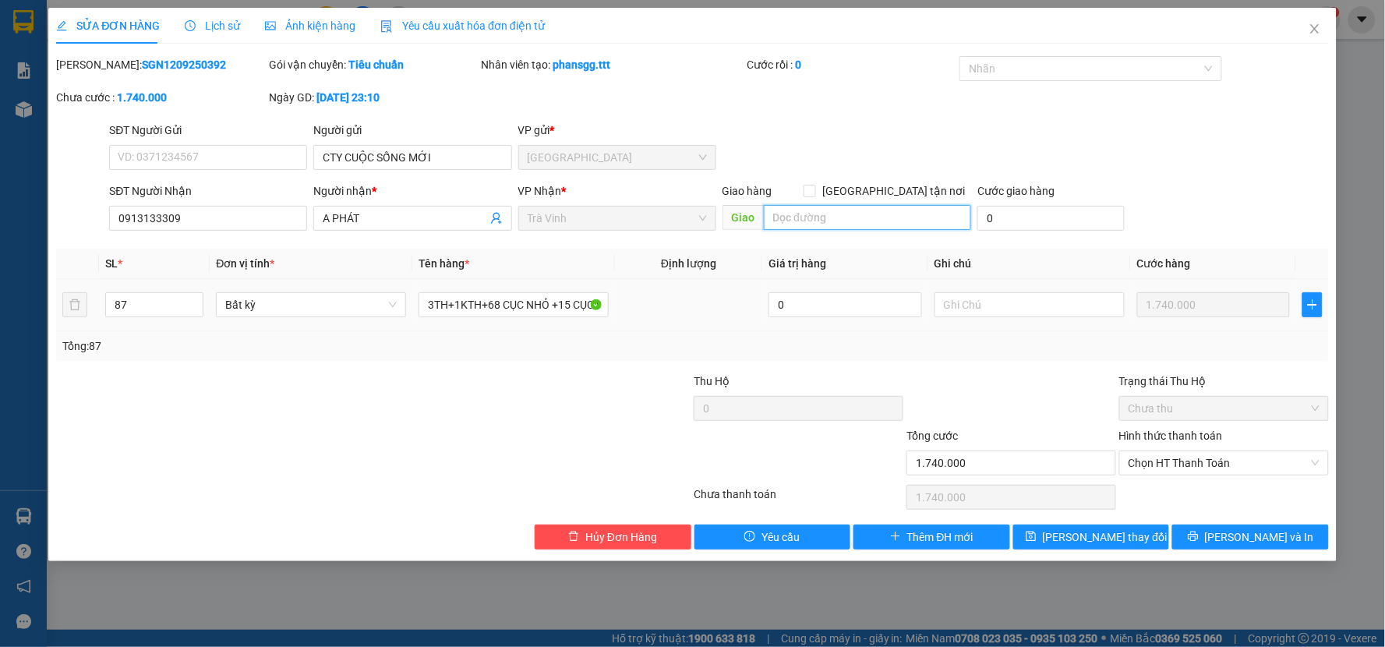
click at [925, 227] on input "text" at bounding box center [868, 217] width 208 height 25
type input "4"
click at [931, 224] on input "3TH +1KTH ĐI XE 195" at bounding box center [868, 217] width 208 height 25
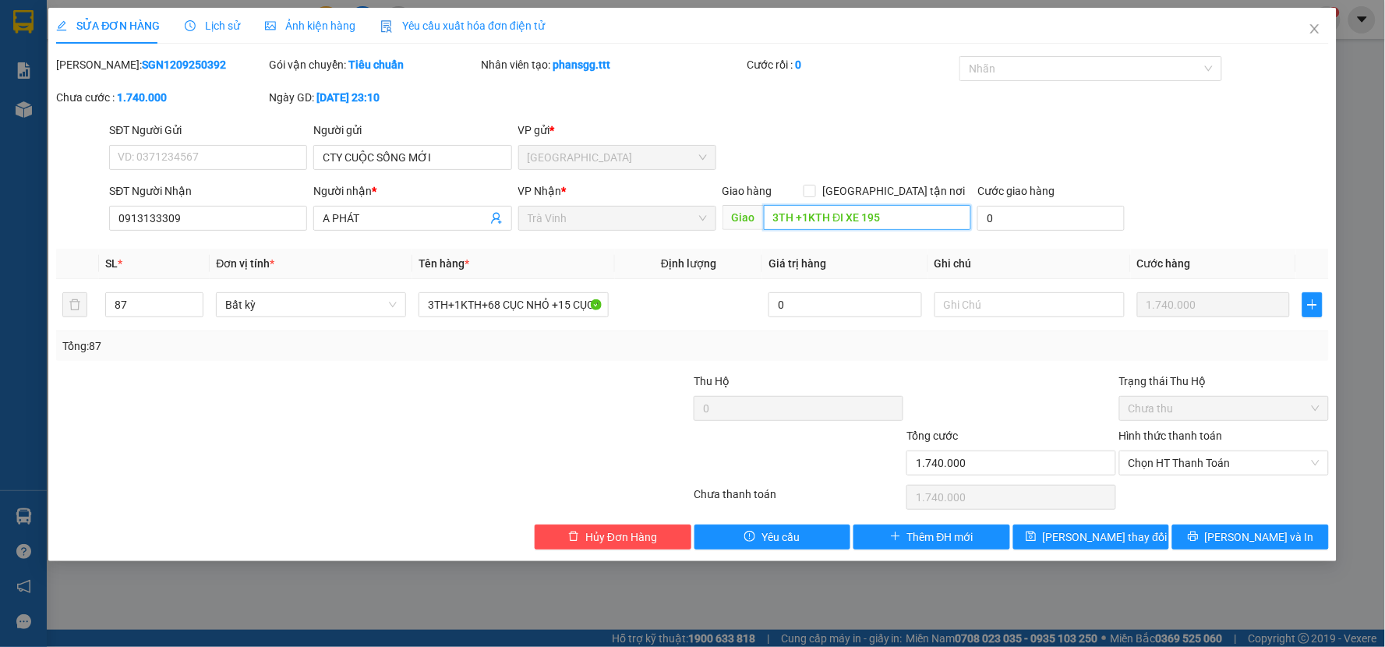
click at [931, 224] on input "3TH +1KTH ĐI XE 195" at bounding box center [868, 217] width 208 height 25
type input "3TH +1KTH ĐI XE 195"
click at [961, 352] on div "Tổng: 87" at bounding box center [692, 346] width 1261 height 17
click at [1078, 540] on span "[PERSON_NAME] thay đổi" at bounding box center [1105, 537] width 125 height 17
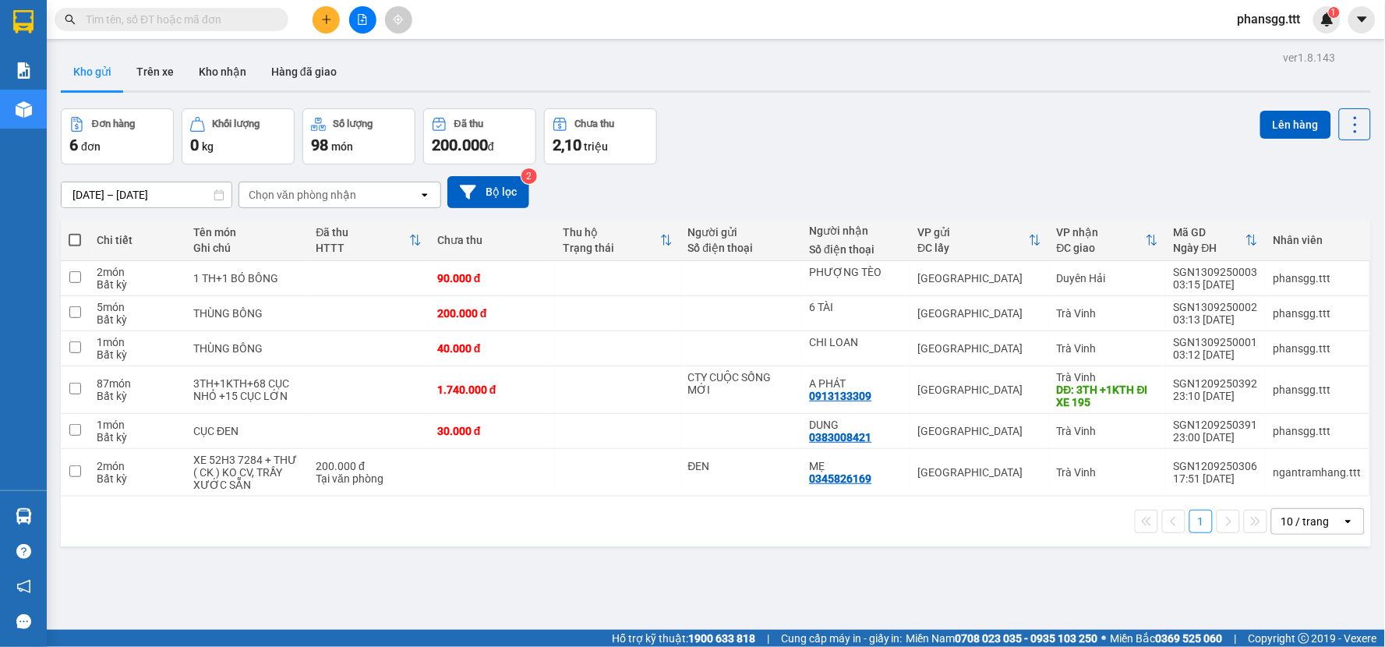
click at [1116, 578] on div "ver 1.8.143 Kho gửi Trên xe Kho nhận Hàng đã giao Đơn hàng 6 đơn Khối lượng 0 k…" at bounding box center [716, 370] width 1323 height 647
click at [355, 19] on button at bounding box center [362, 19] width 27 height 27
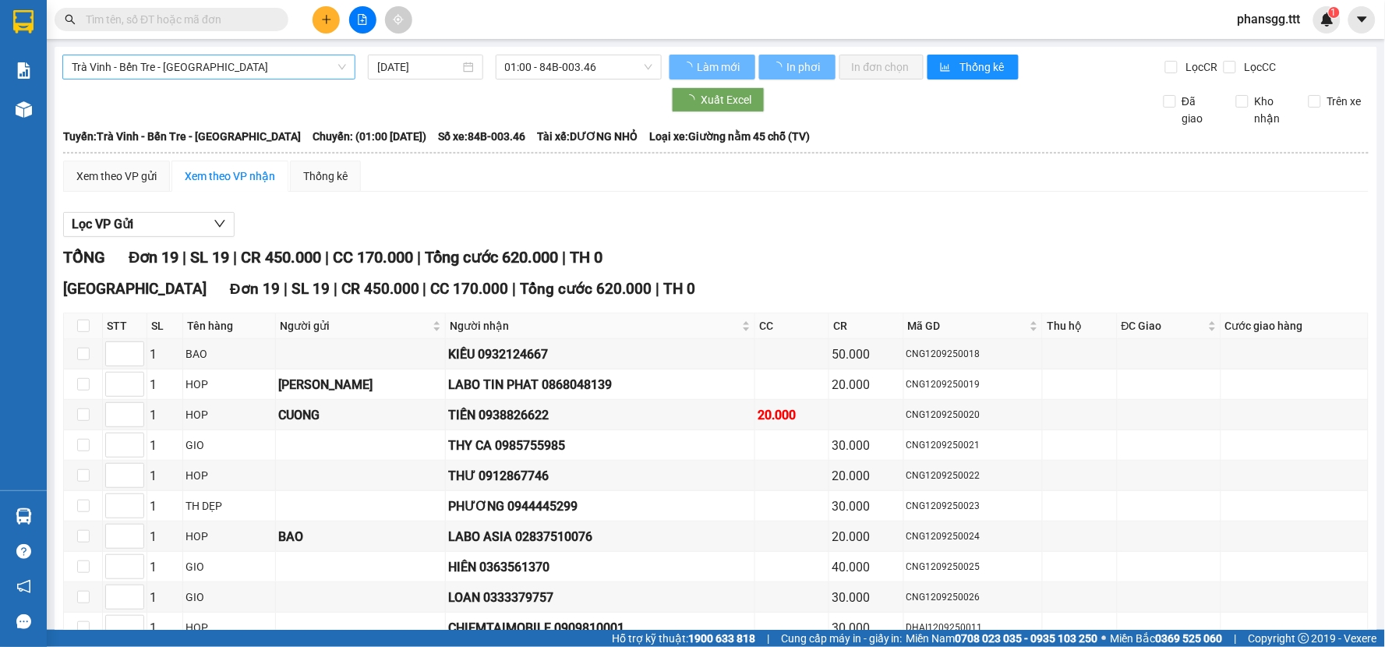
click at [199, 65] on span "Trà Vinh - Bến Tre - [GEOGRAPHIC_DATA]" at bounding box center [209, 66] width 274 height 23
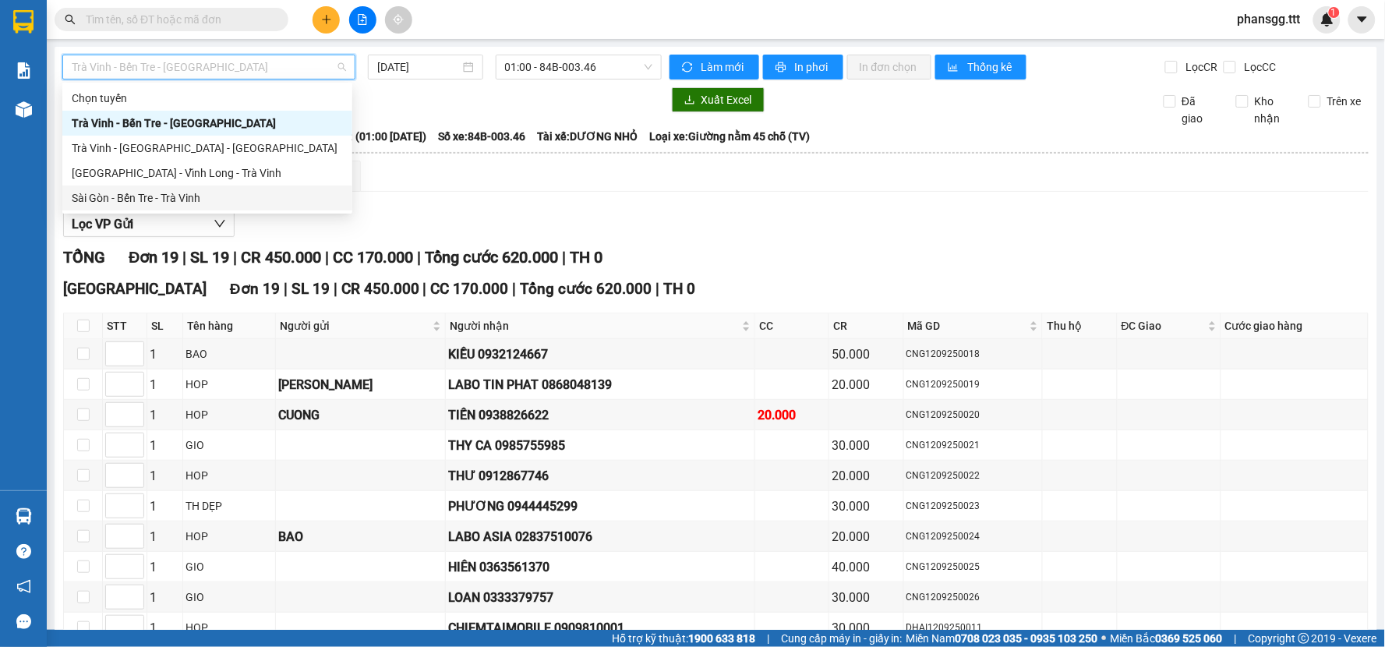
click at [191, 200] on div "Sài Gòn - Bến Tre - Trà Vinh" at bounding box center [207, 197] width 271 height 17
type input "[DATE]"
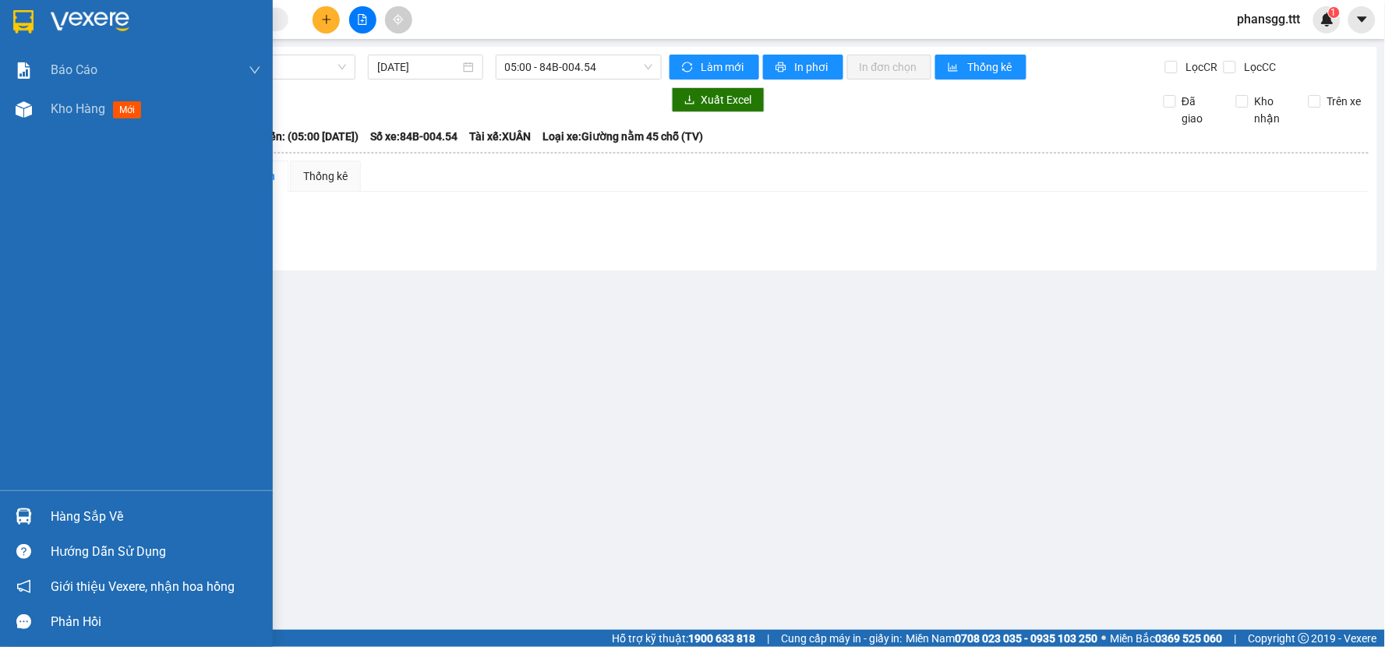
click at [34, 504] on div at bounding box center [23, 516] width 27 height 27
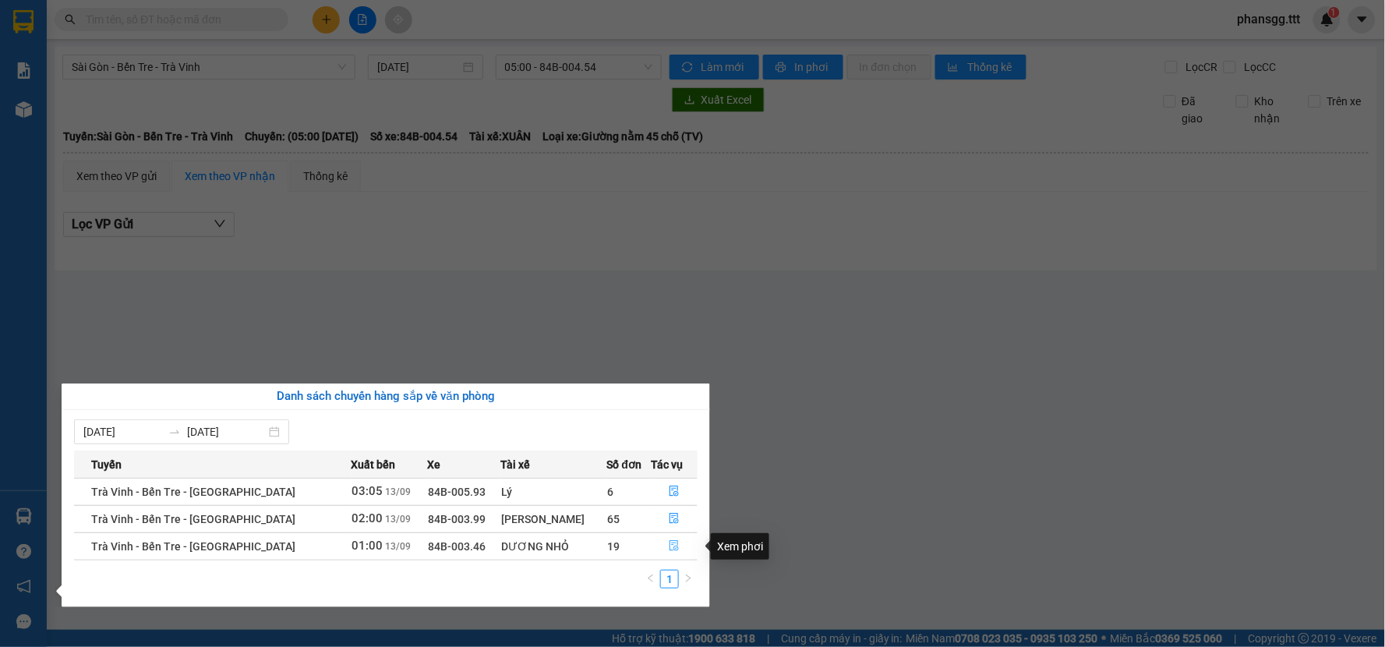
click at [666, 539] on button "button" at bounding box center [674, 546] width 45 height 25
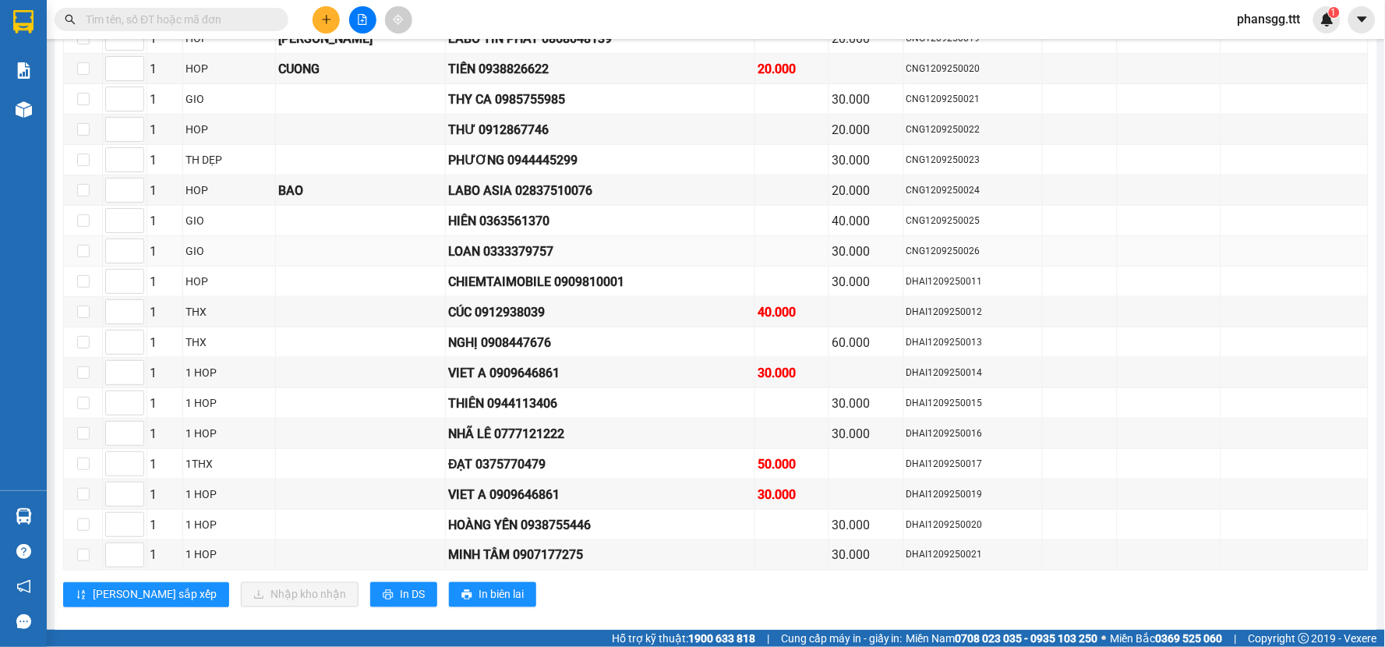
scroll to position [372, 0]
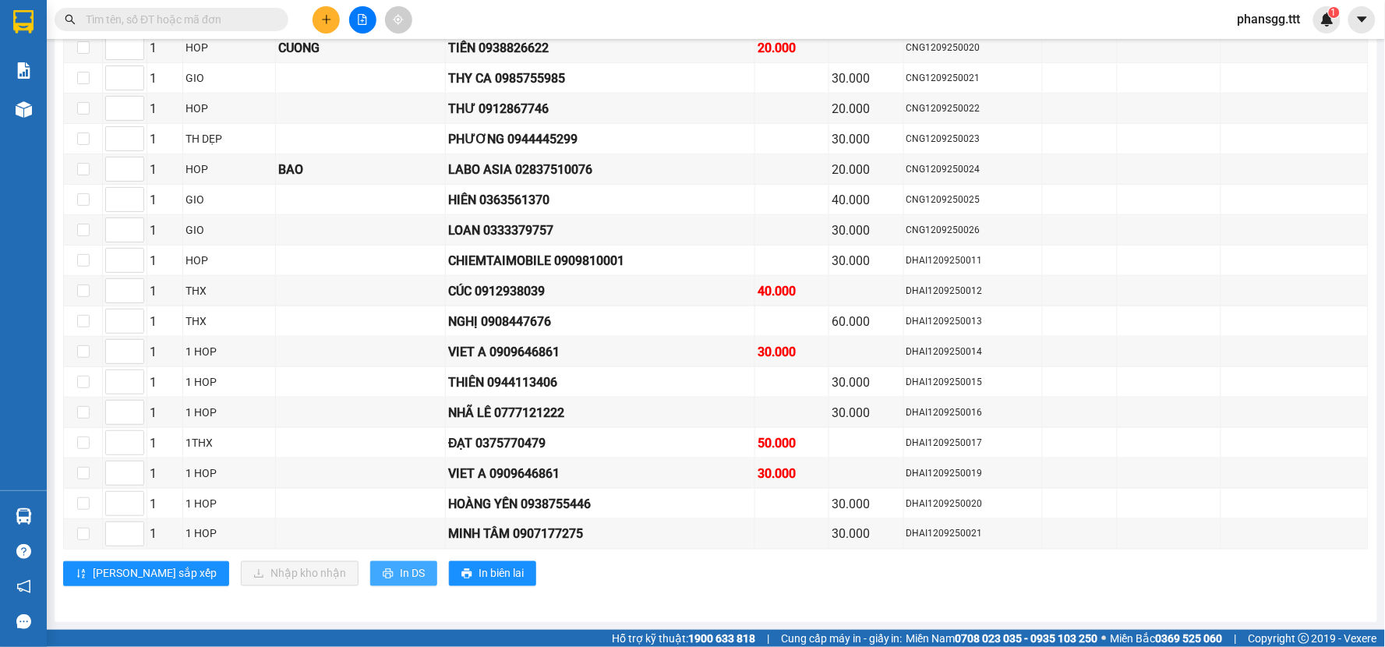
click at [383, 577] on icon "printer" at bounding box center [388, 574] width 10 height 10
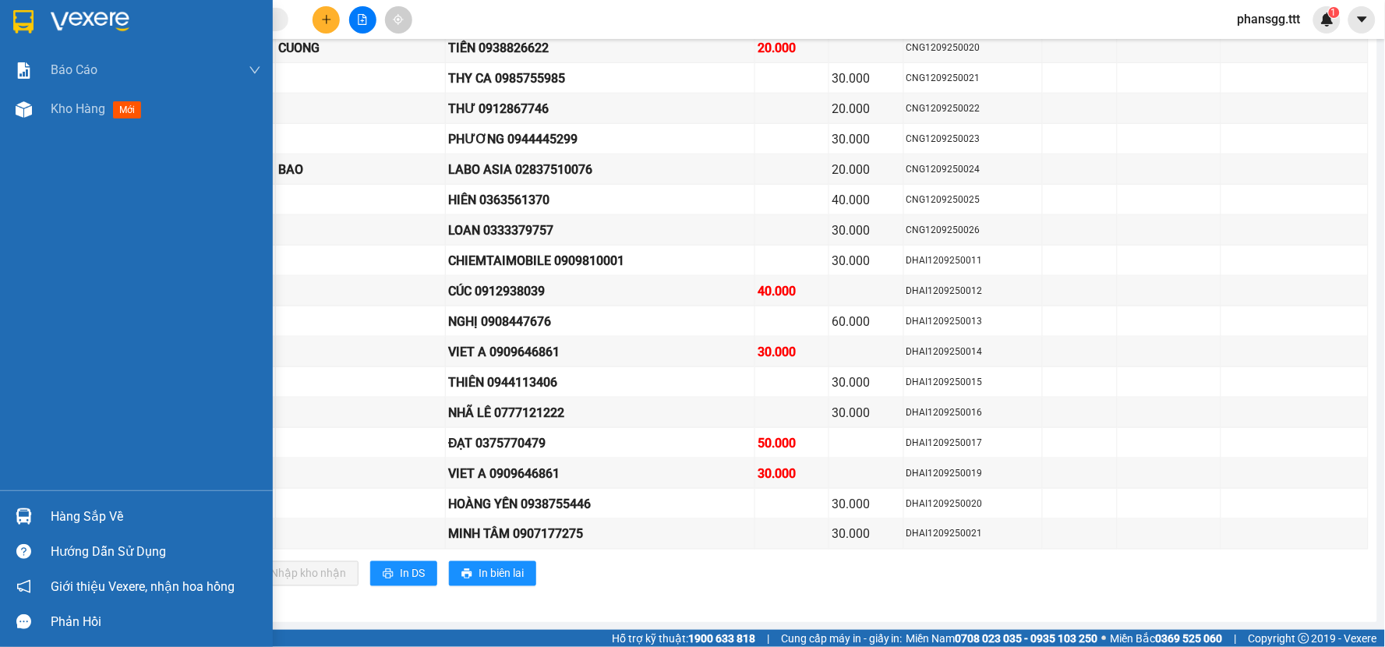
click at [17, 520] on img at bounding box center [24, 516] width 16 height 16
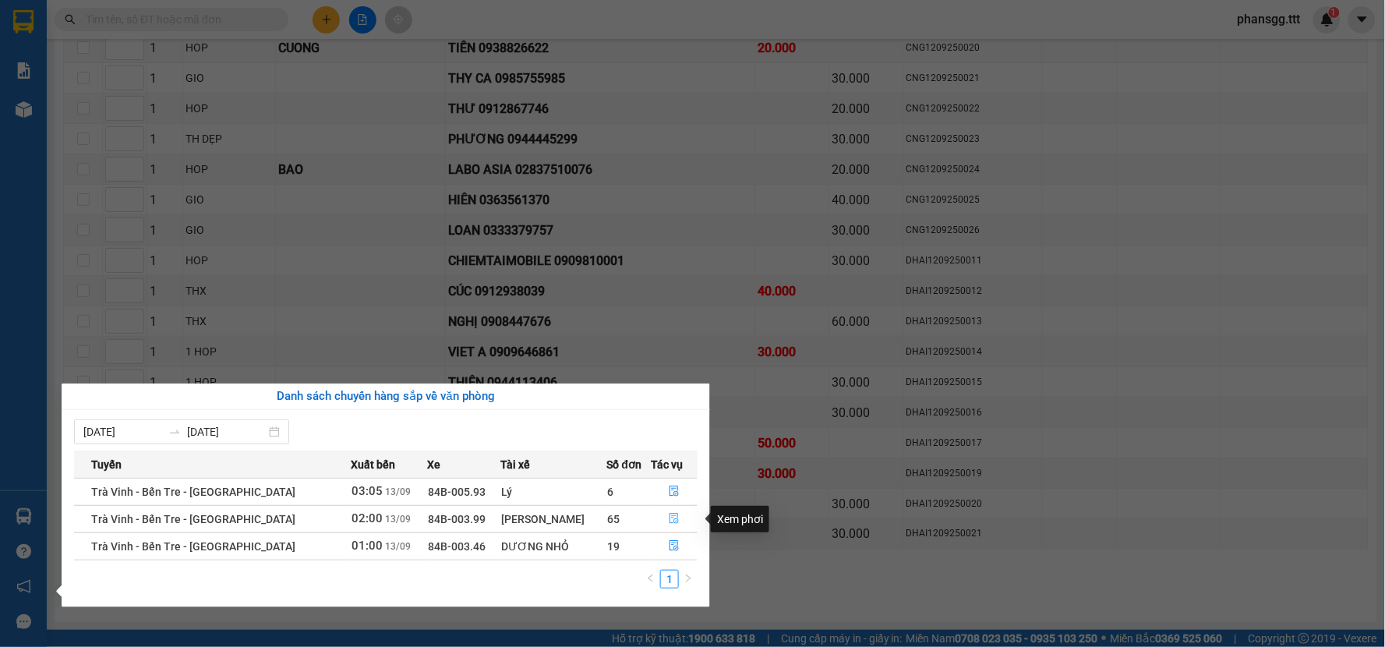
click at [672, 515] on icon "file-done" at bounding box center [674, 518] width 11 height 11
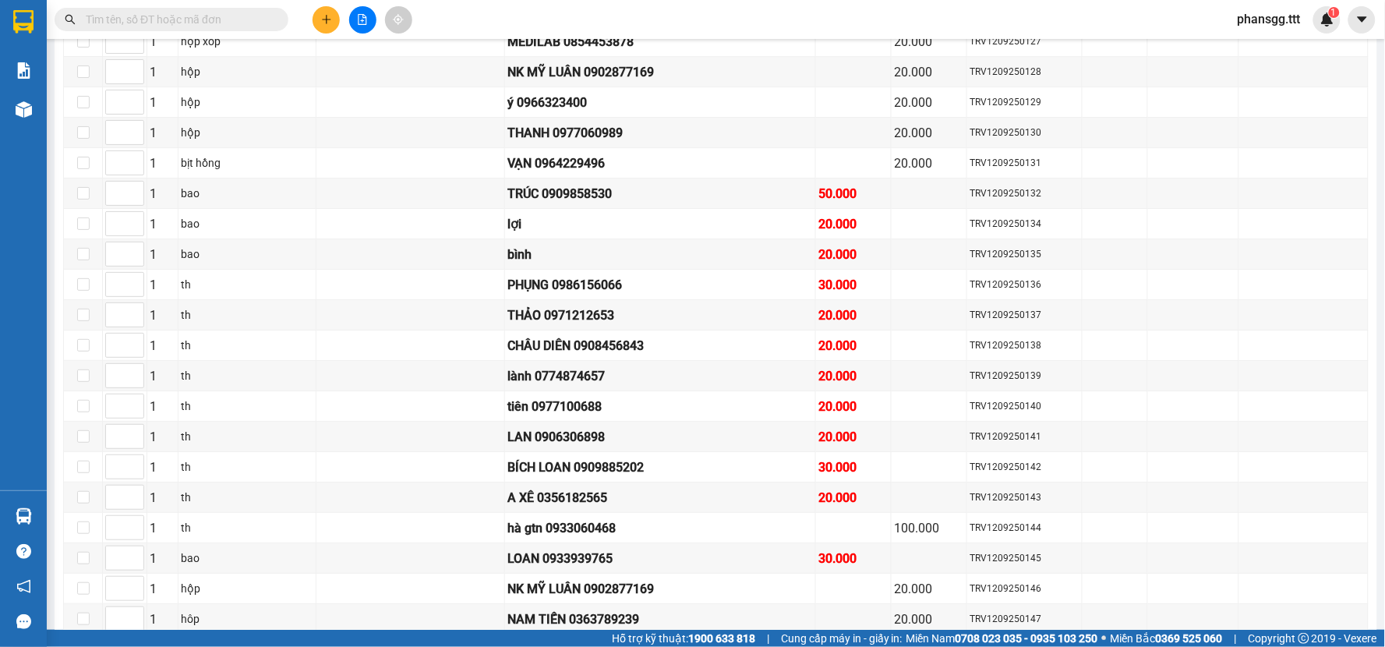
scroll to position [1758, 0]
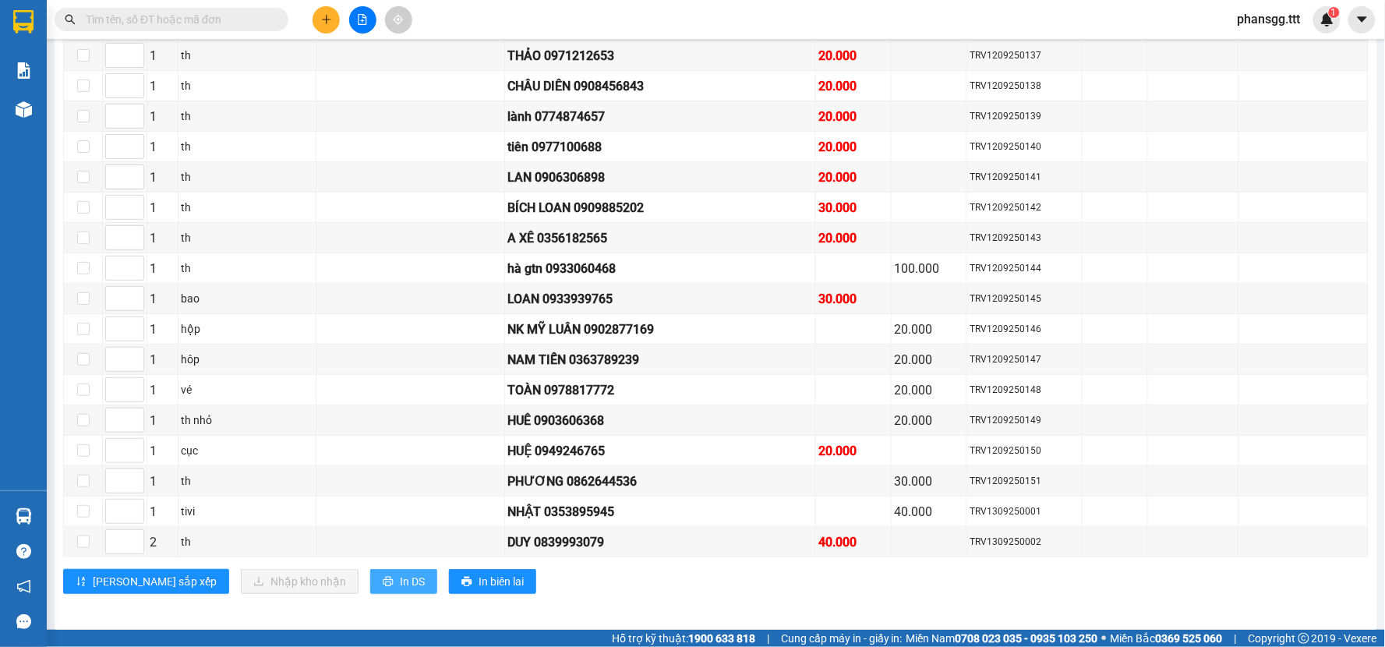
click at [370, 586] on button "In DS" at bounding box center [403, 581] width 67 height 25
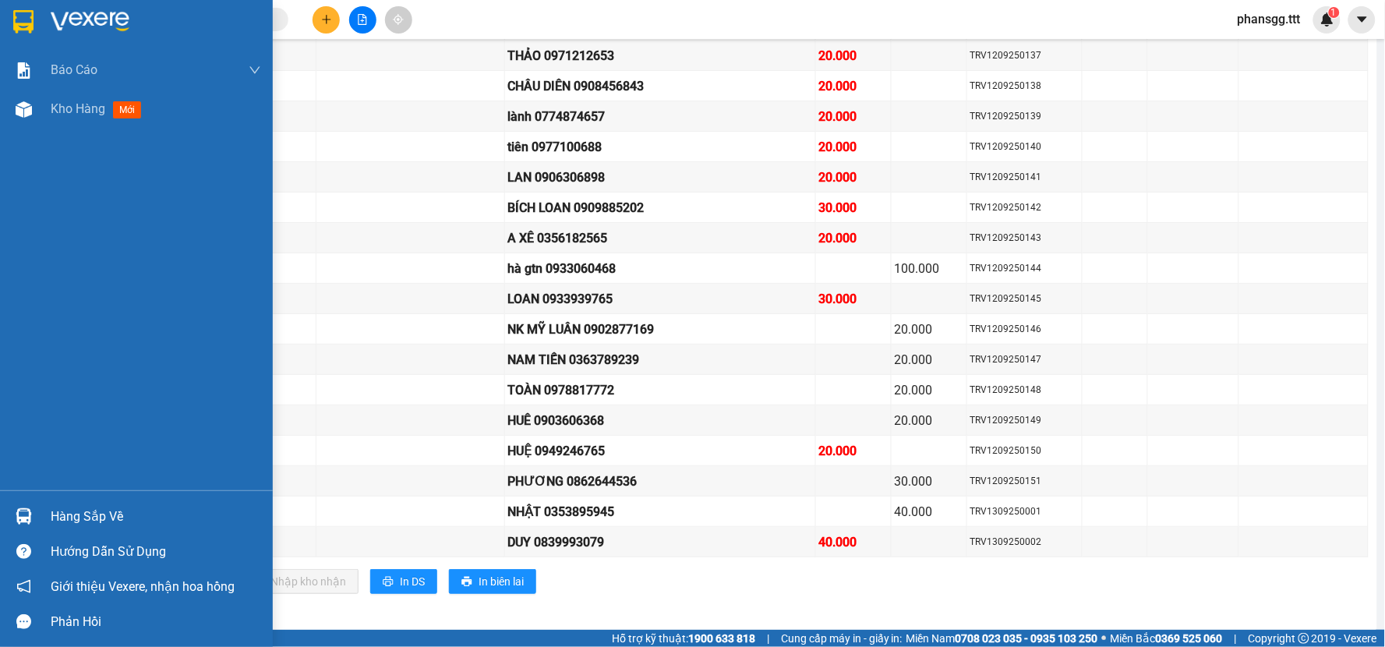
click at [33, 517] on div at bounding box center [23, 516] width 27 height 27
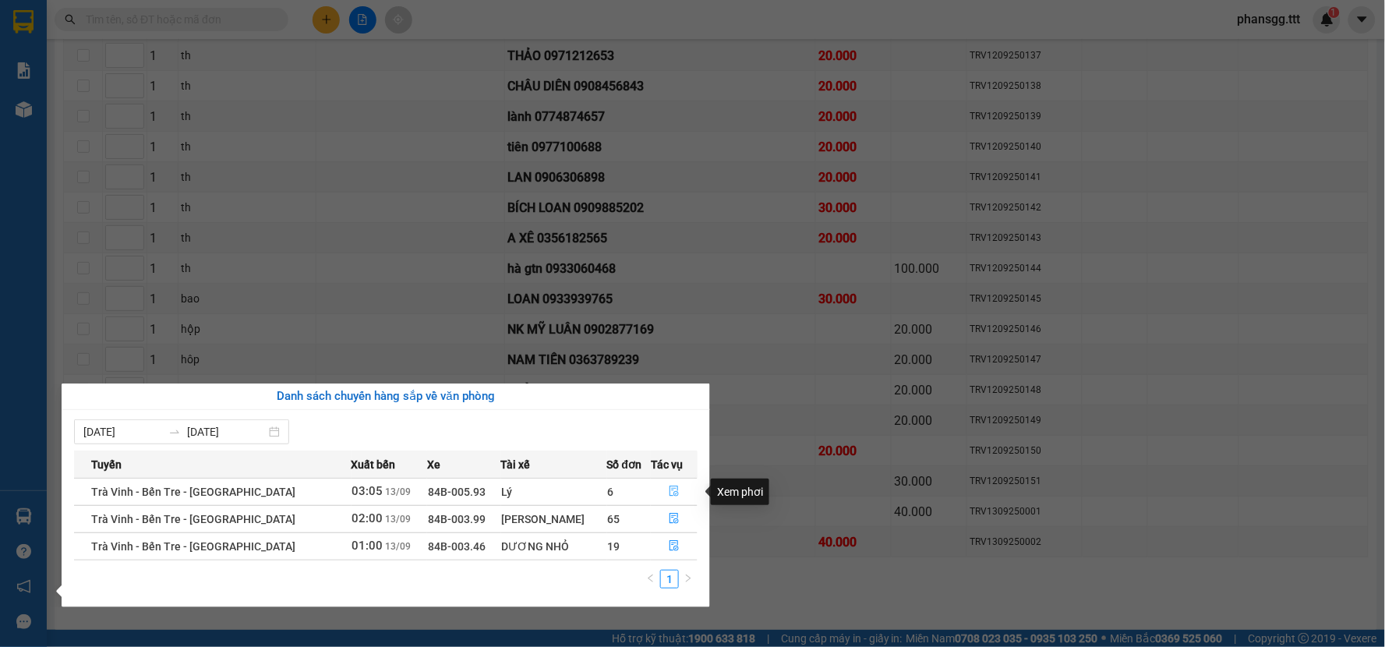
click at [669, 488] on icon "file-done" at bounding box center [674, 491] width 11 height 11
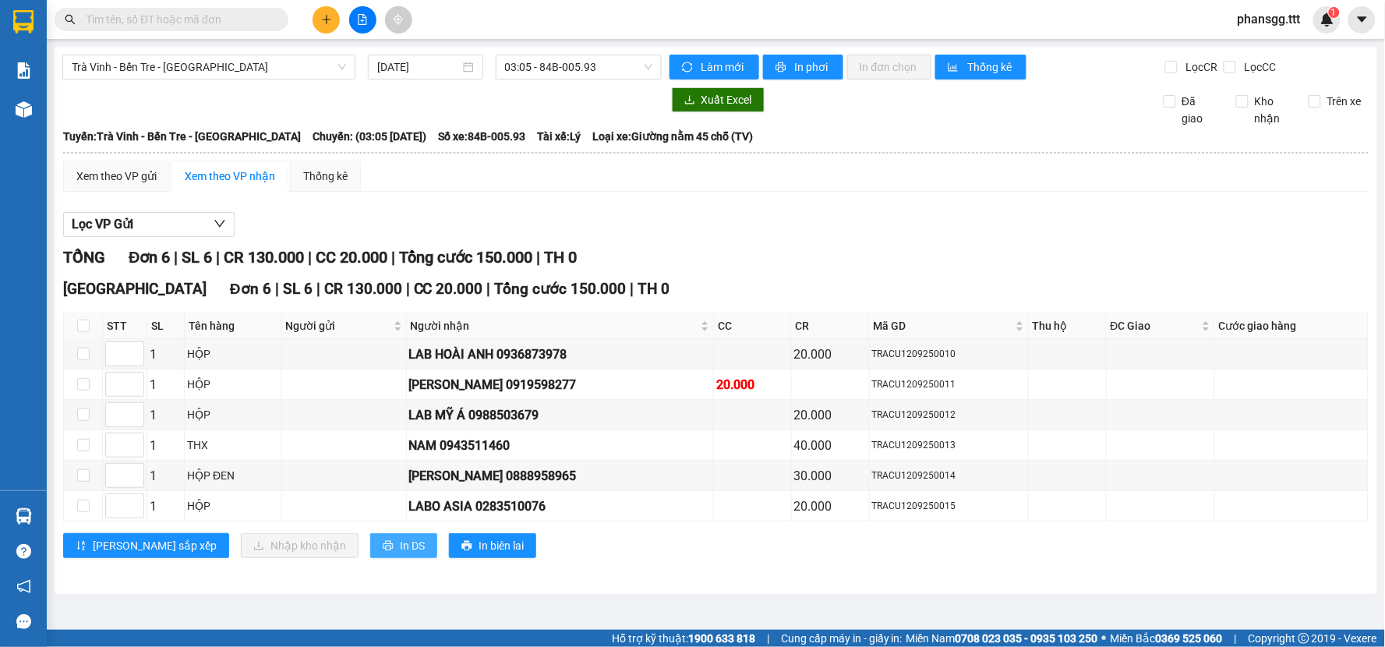
click at [400, 546] on span "In DS" at bounding box center [412, 545] width 25 height 17
click at [312, 73] on span "Trà Vinh - Bến Tre - [GEOGRAPHIC_DATA]" at bounding box center [209, 66] width 274 height 23
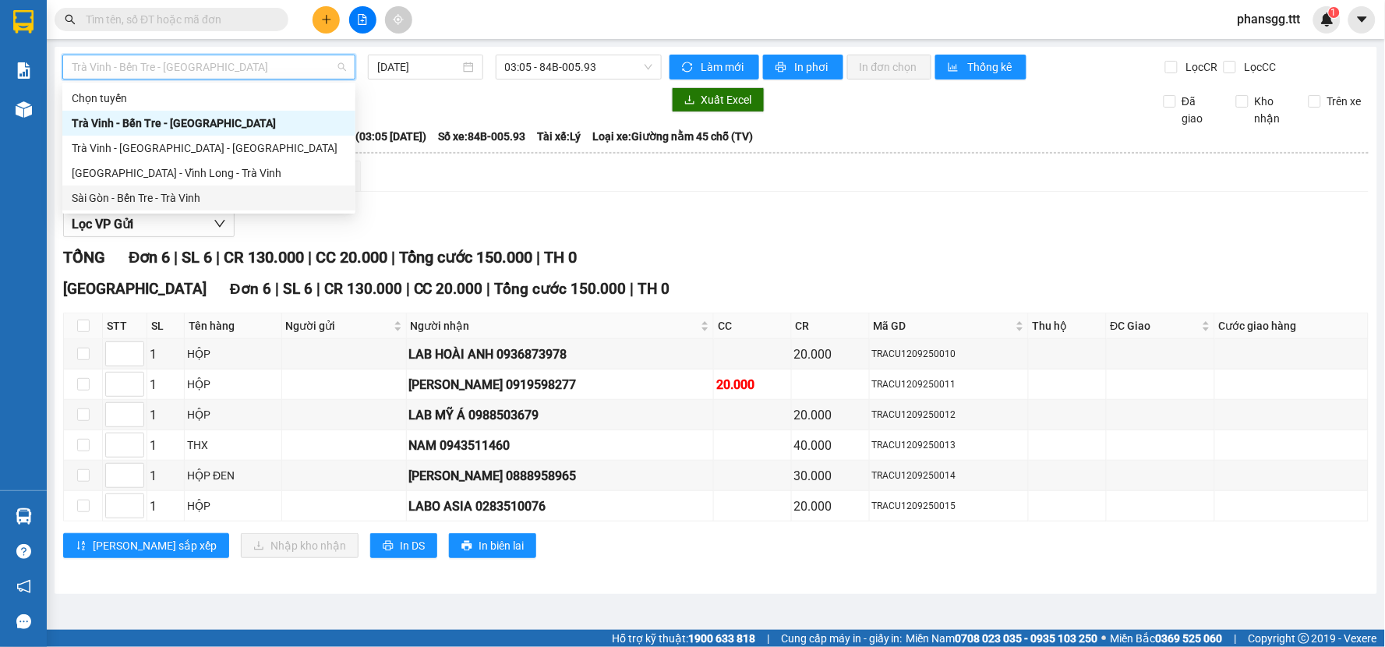
click at [221, 197] on div "Sài Gòn - Bến Tre - Trà Vinh" at bounding box center [209, 197] width 274 height 17
type input "[DATE]"
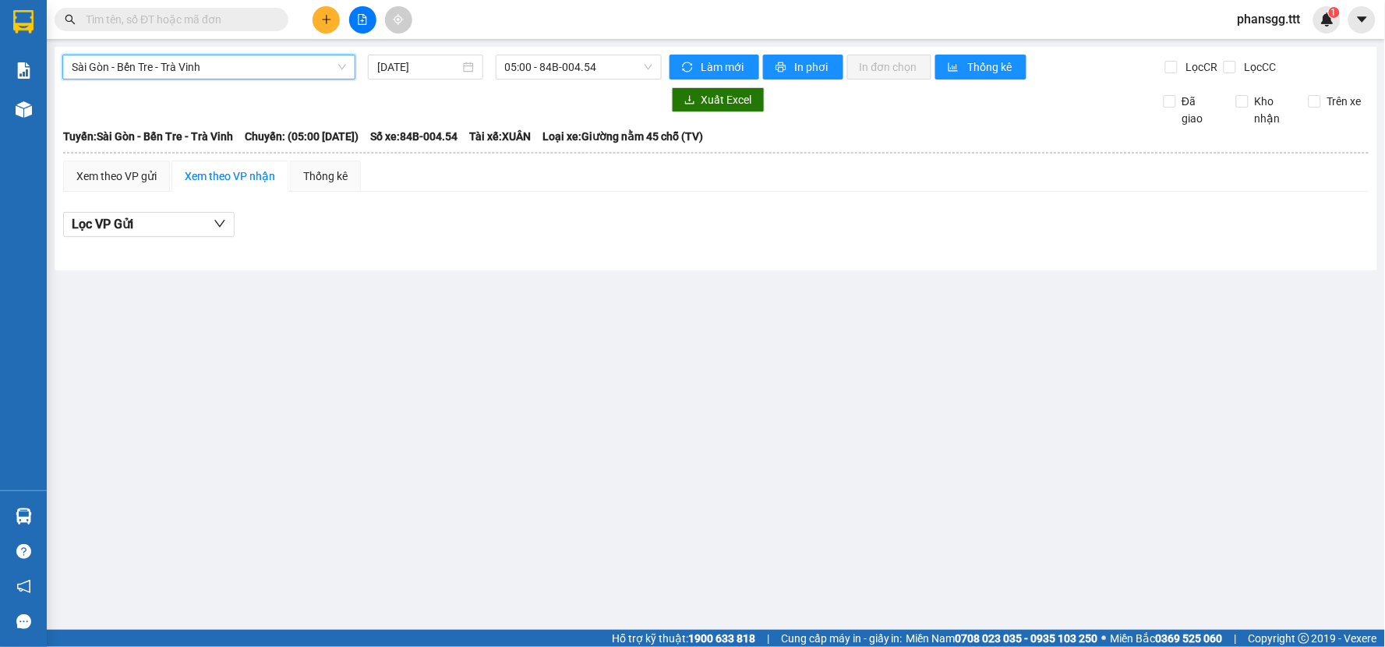
click at [493, 63] on div "05:00 - 84B-004.54" at bounding box center [579, 67] width 179 height 25
click at [502, 65] on div "05:00 - 84B-004.54" at bounding box center [579, 67] width 166 height 25
